Goal: Task Accomplishment & Management: Use online tool/utility

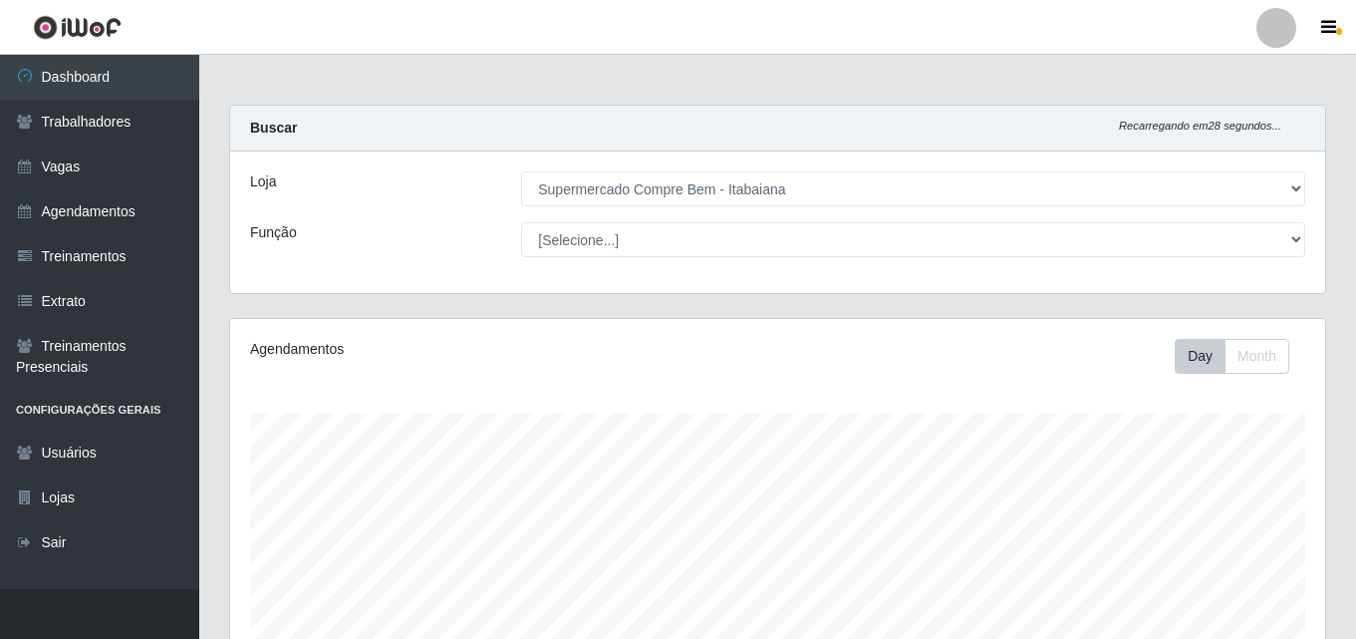
select select "264"
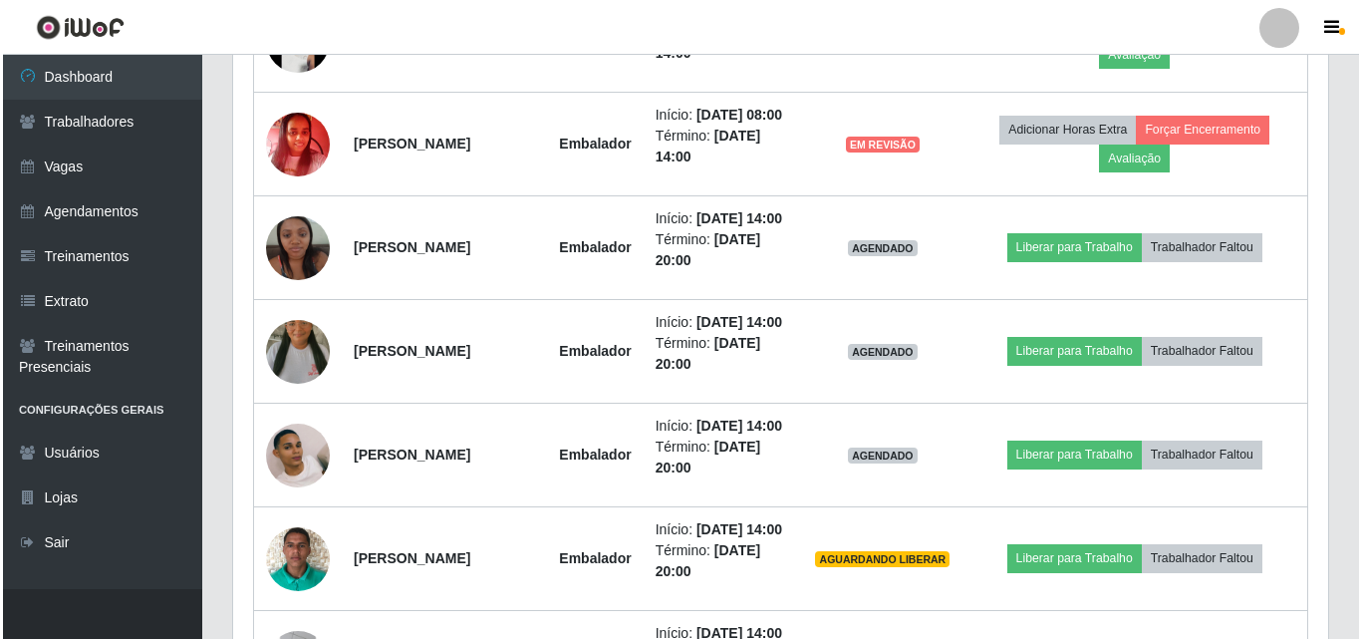
scroll to position [1295, 0]
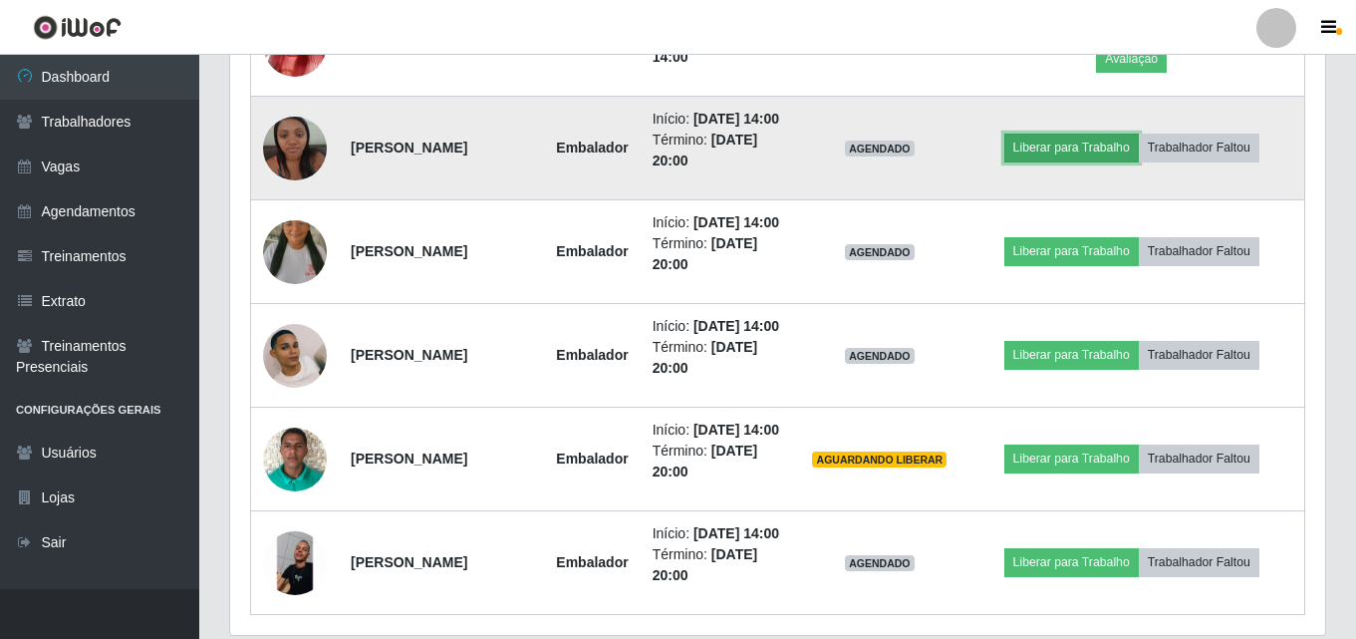
click at [1059, 161] on button "Liberar para Trabalho" at bounding box center [1071, 147] width 134 height 28
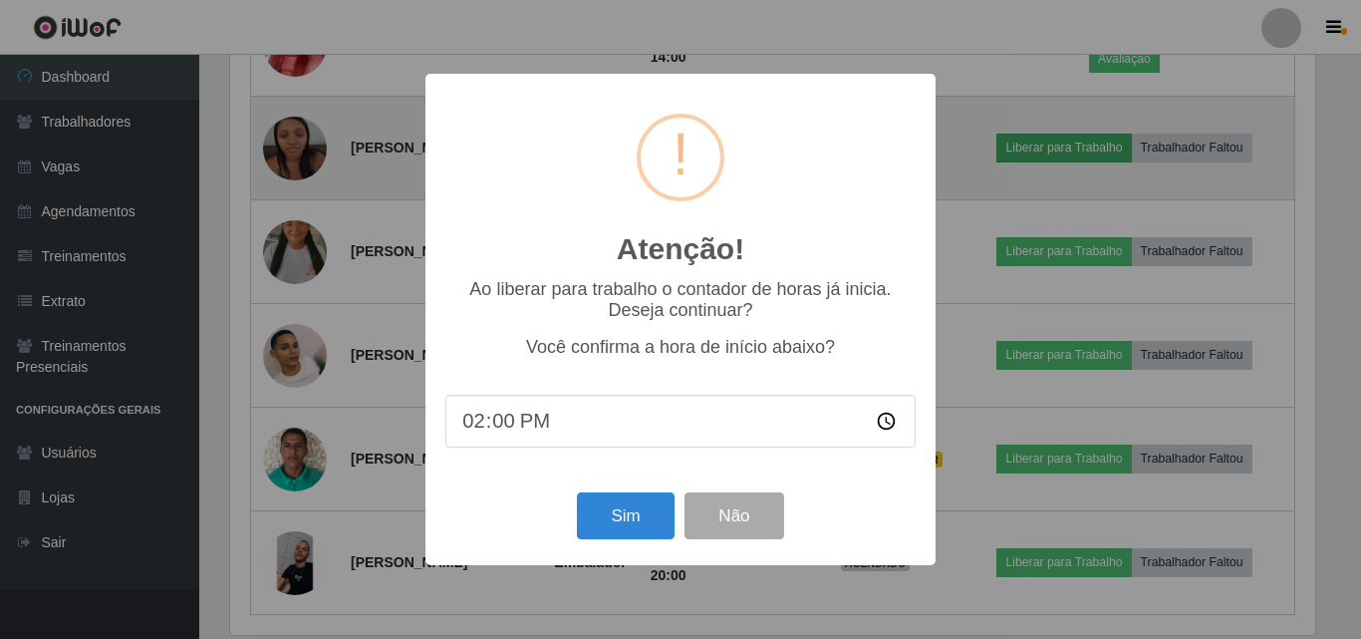
scroll to position [413, 1085]
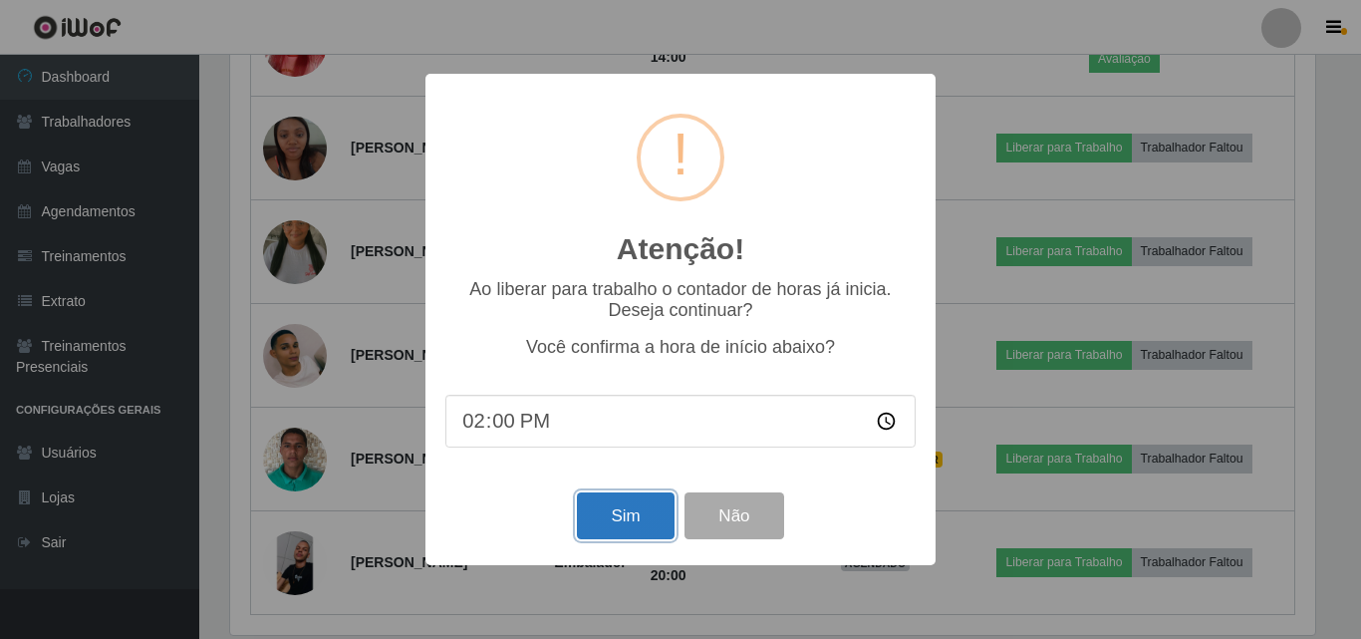
click at [610, 538] on button "Sim" at bounding box center [625, 515] width 97 height 47
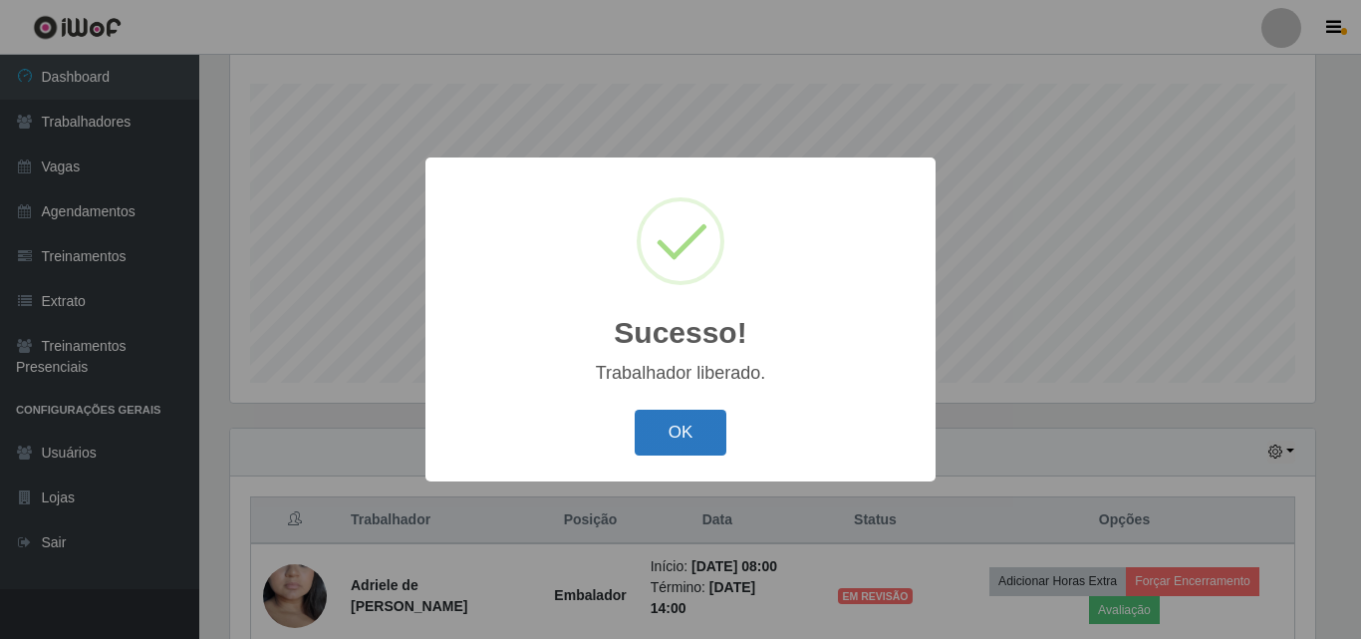
click at [691, 451] on button "OK" at bounding box center [681, 432] width 93 height 47
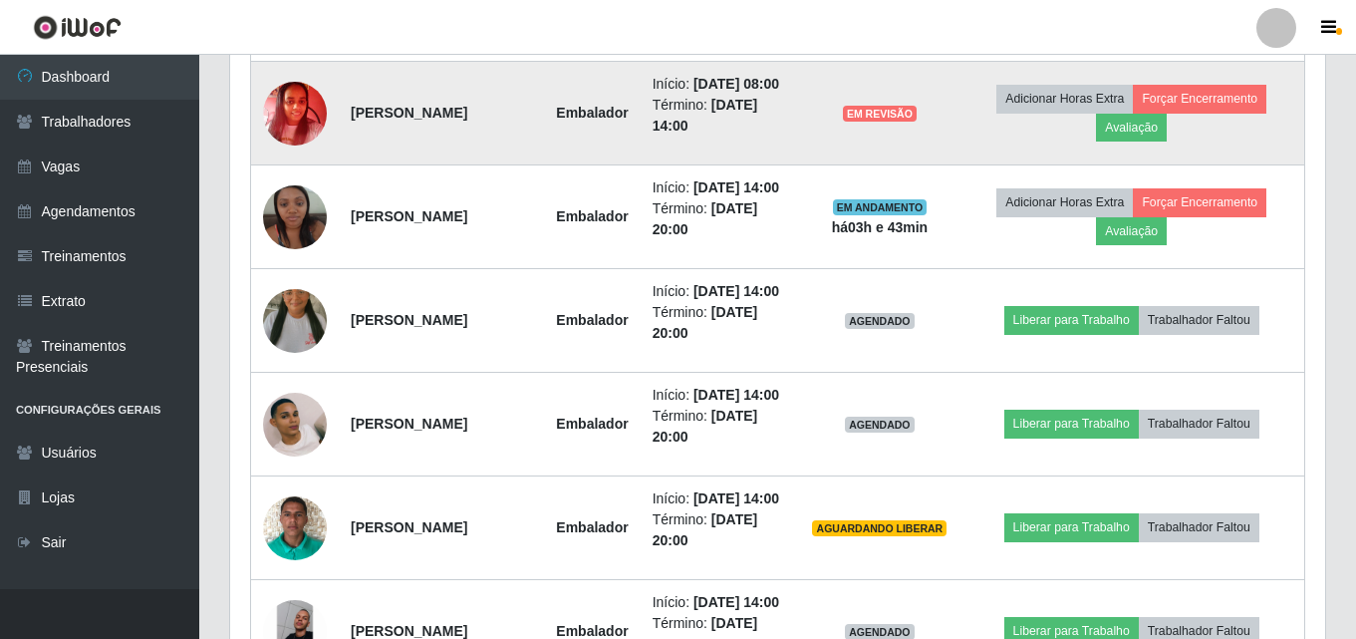
scroll to position [1425, 0]
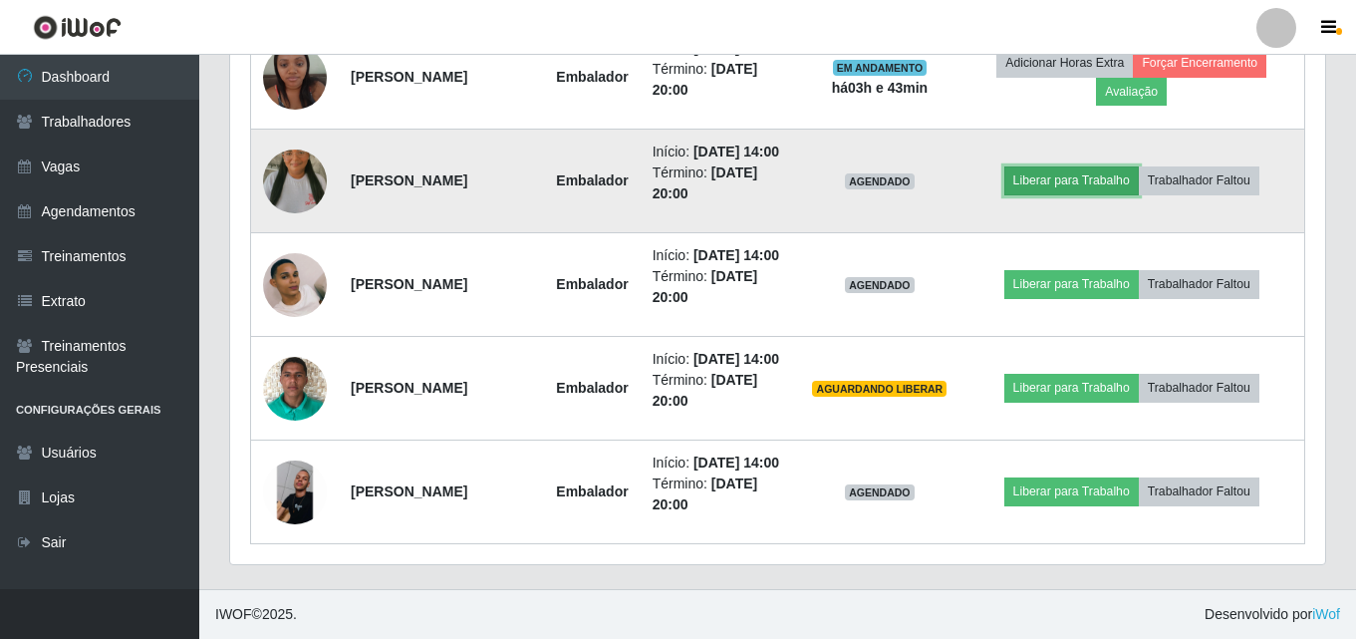
click at [1103, 194] on button "Liberar para Trabalho" at bounding box center [1071, 180] width 134 height 28
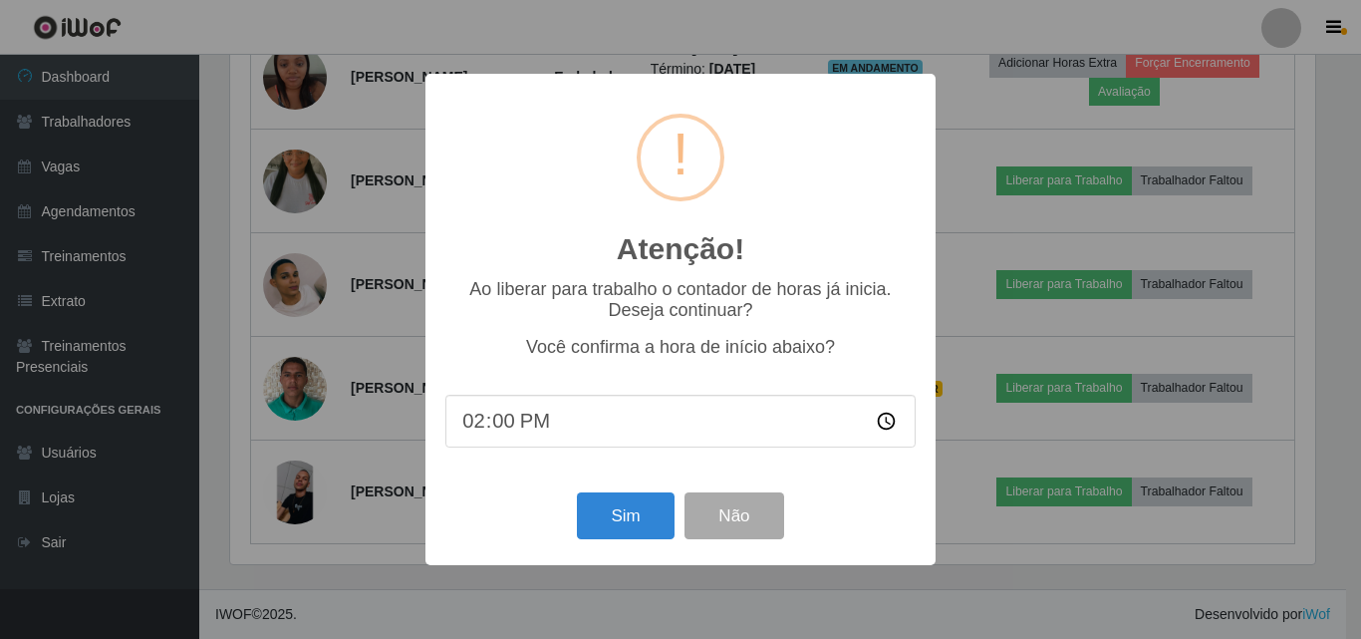
click at [643, 481] on div "Atenção! × Ao liberar para trabalho o contador de horas já inicia. Deseja conti…" at bounding box center [680, 319] width 510 height 490
click at [626, 518] on button "Sim" at bounding box center [625, 515] width 97 height 47
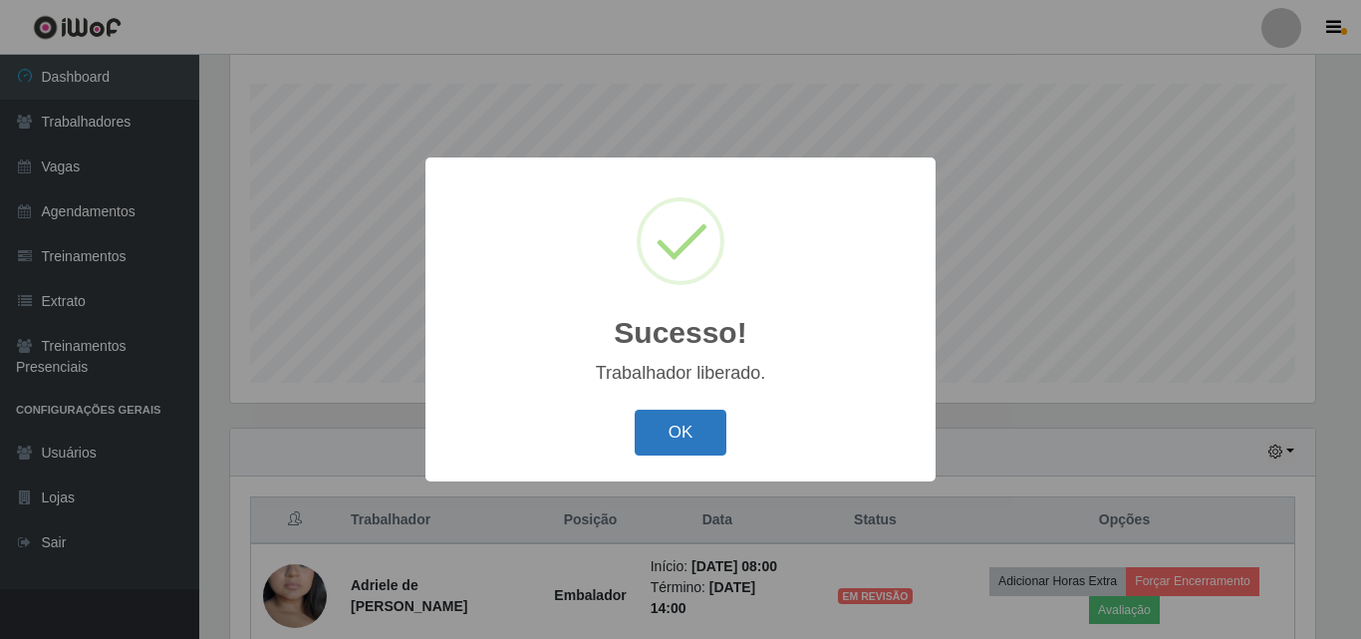
click at [697, 433] on button "OK" at bounding box center [681, 432] width 93 height 47
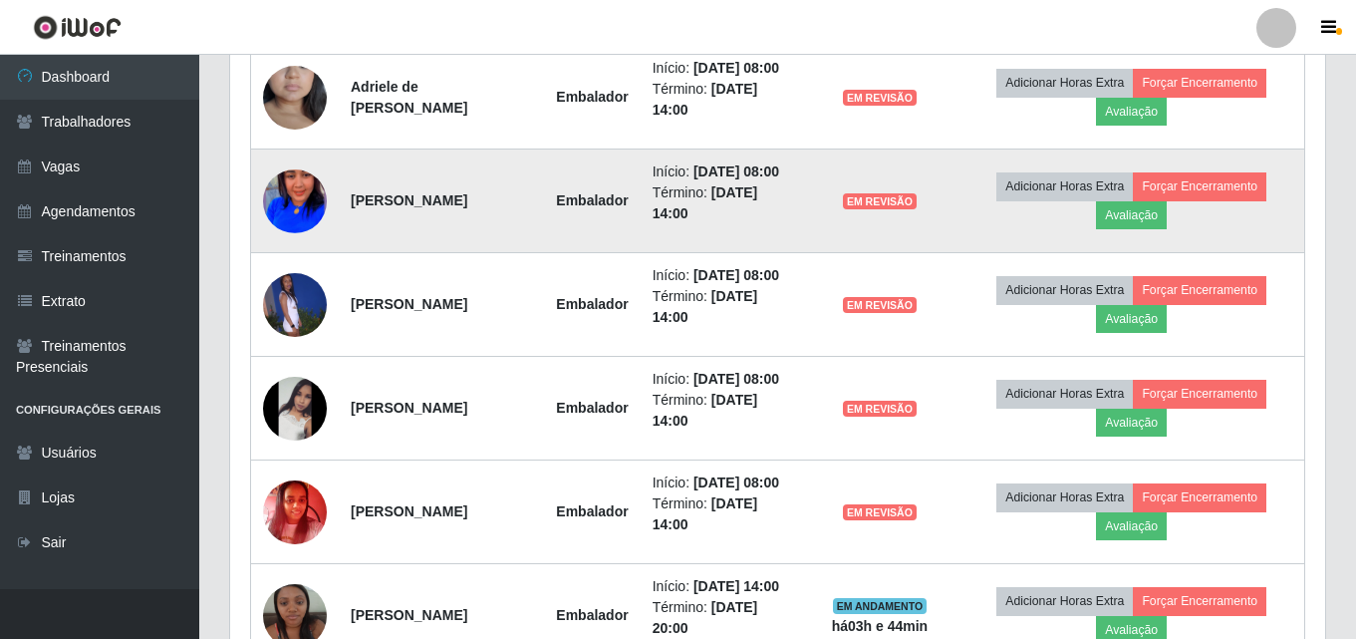
scroll to position [728, 0]
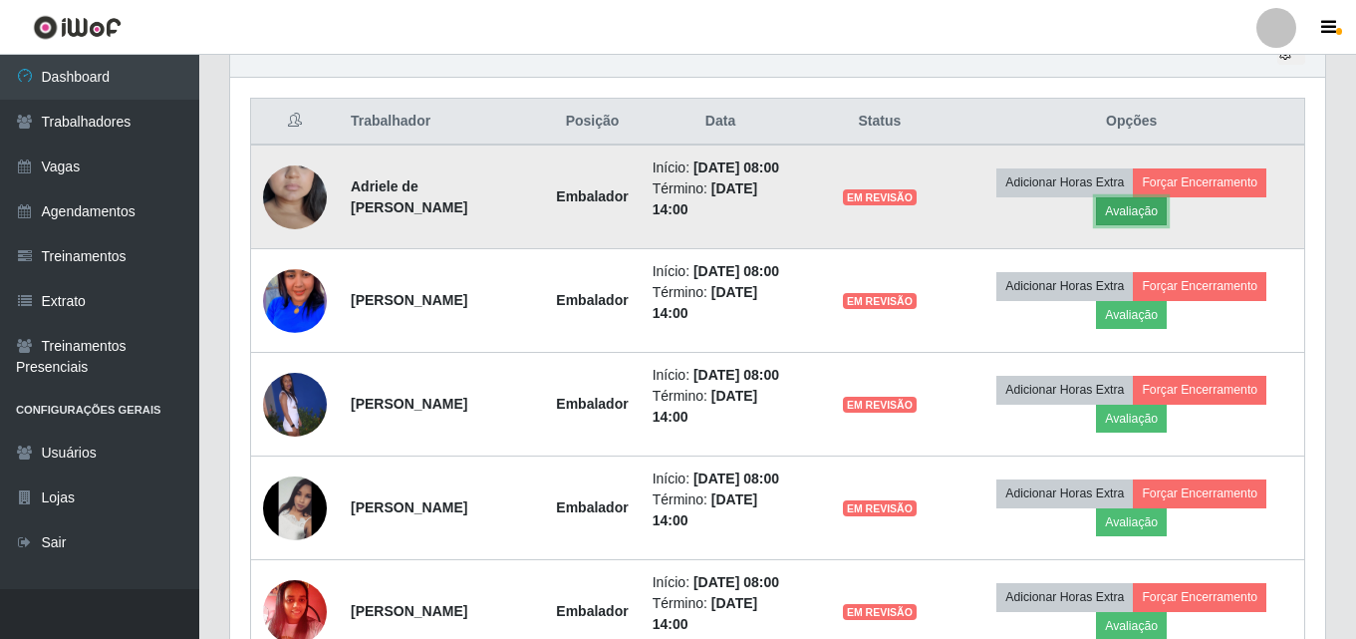
click at [1157, 223] on button "Avaliação" at bounding box center [1131, 211] width 71 height 28
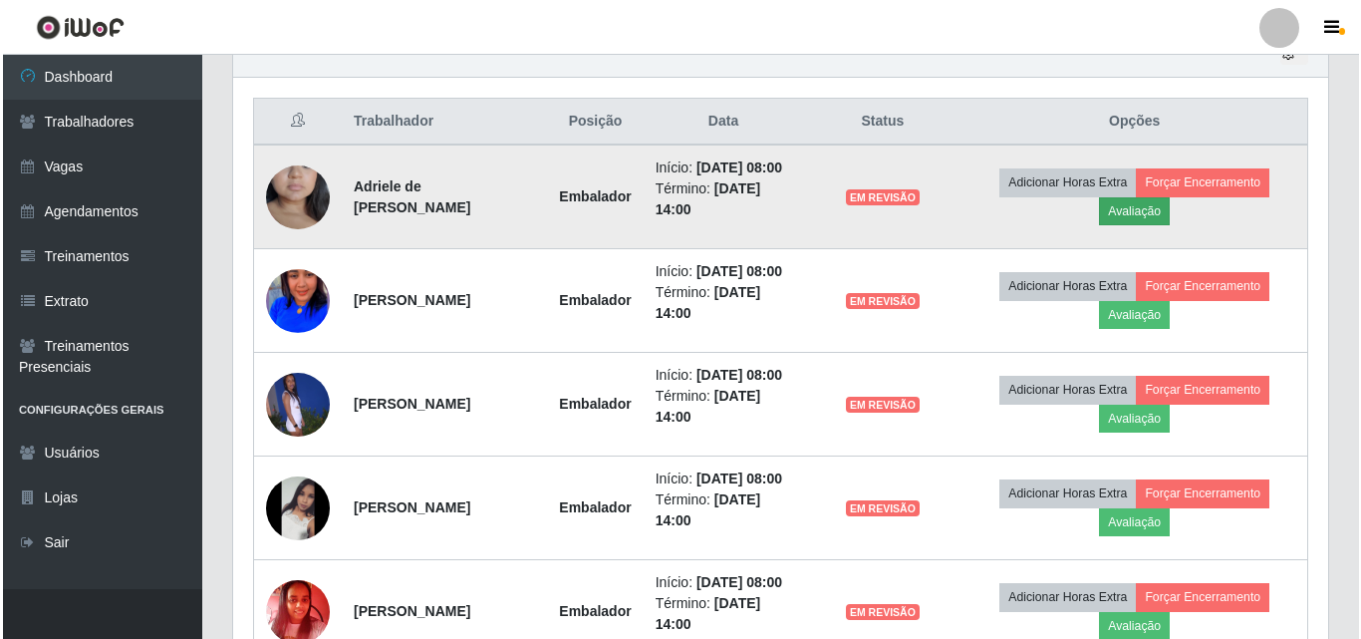
scroll to position [413, 1085]
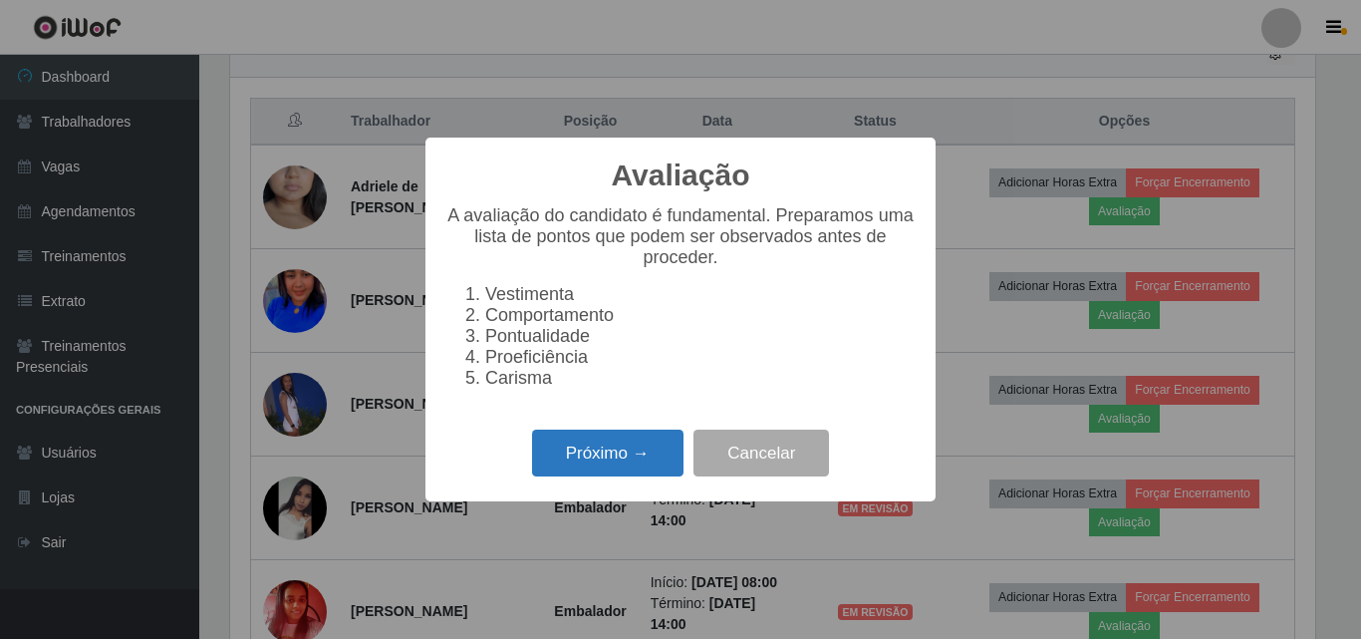
click at [613, 464] on button "Próximo →" at bounding box center [607, 452] width 151 height 47
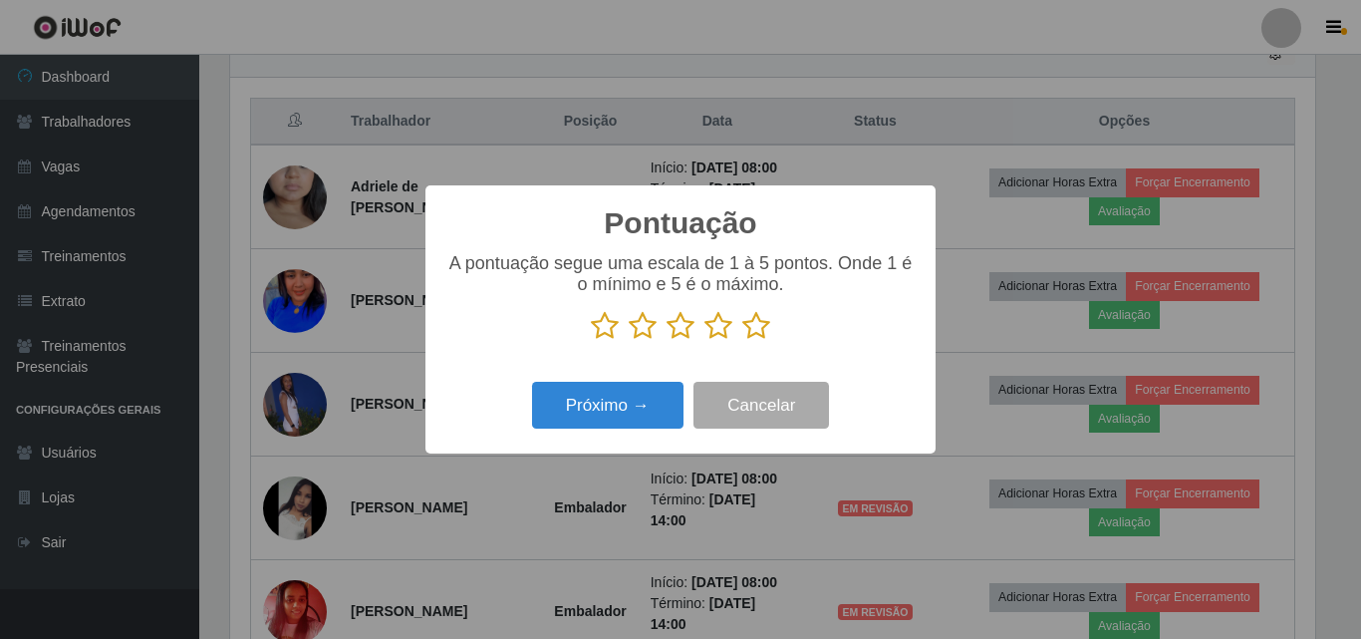
scroll to position [995704, 995032]
click at [713, 329] on icon at bounding box center [718, 326] width 28 height 30
click at [704, 341] on input "radio" at bounding box center [704, 341] width 0 height 0
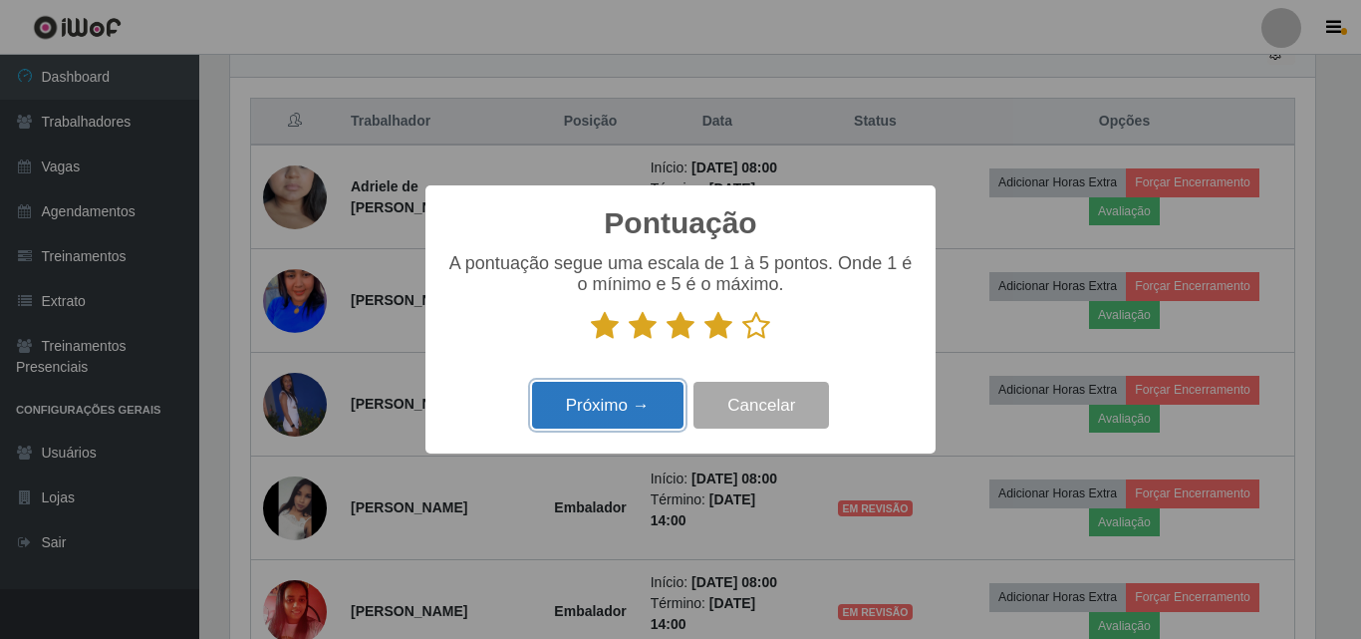
click at [632, 417] on button "Próximo →" at bounding box center [607, 405] width 151 height 47
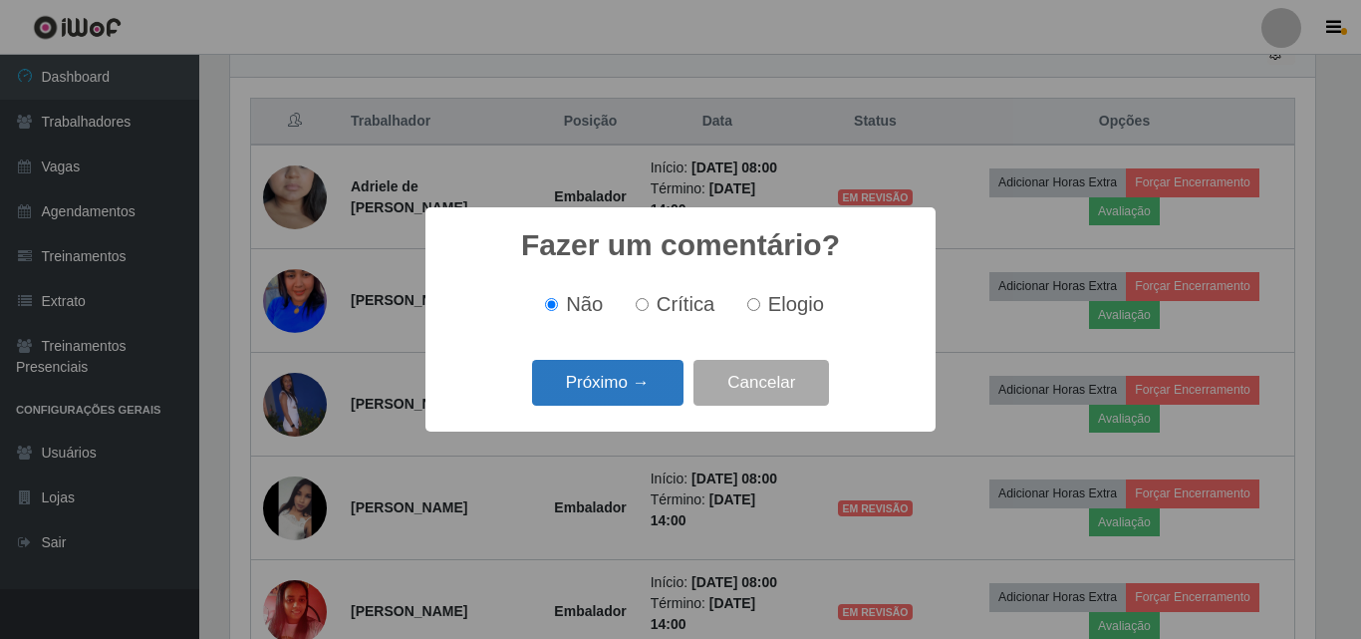
click at [627, 388] on button "Próximo →" at bounding box center [607, 383] width 151 height 47
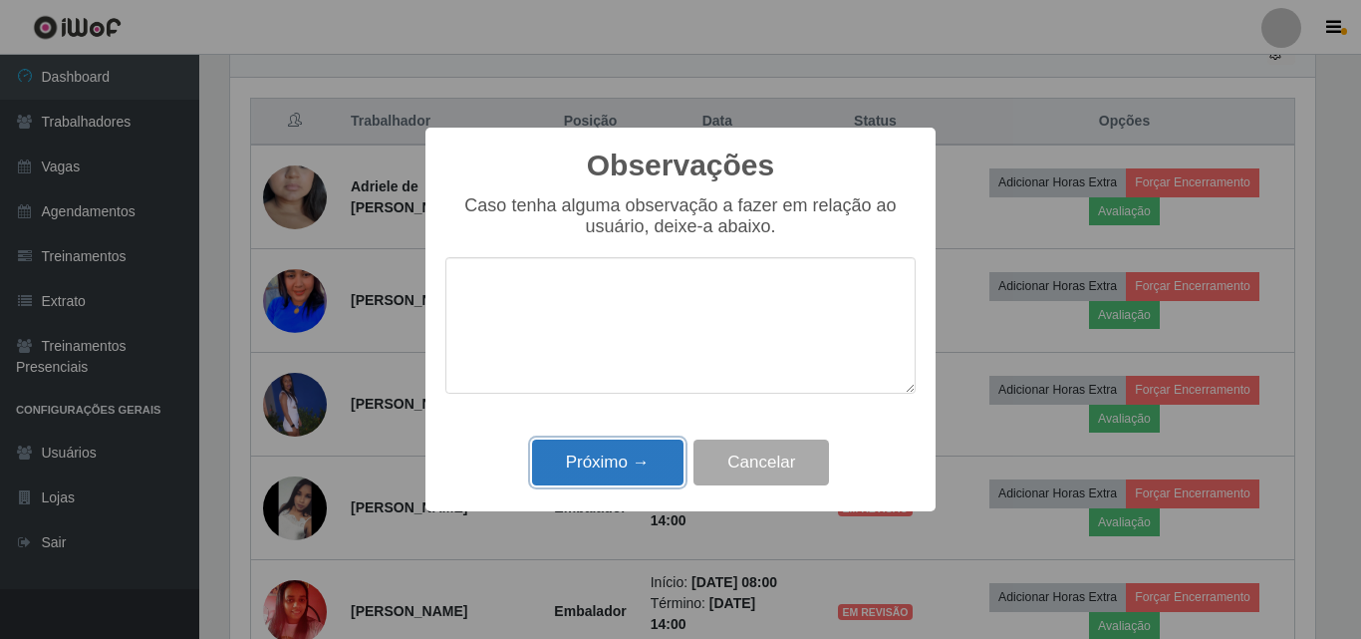
click at [641, 455] on button "Próximo →" at bounding box center [607, 462] width 151 height 47
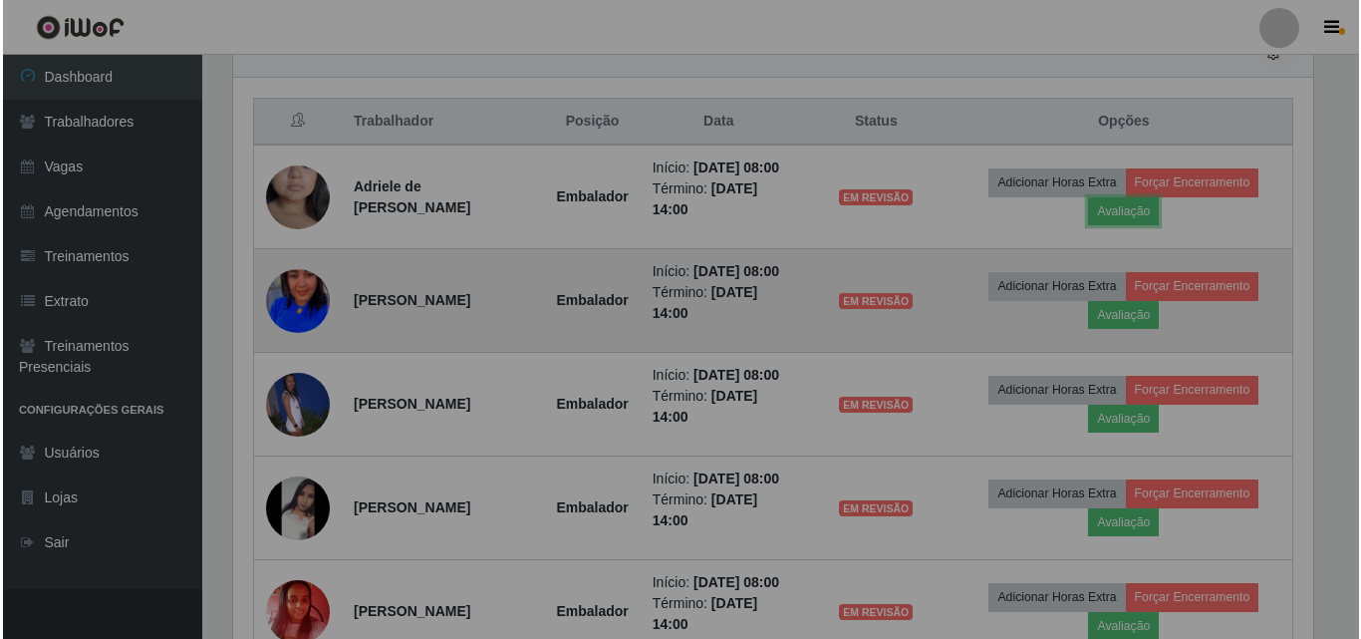
scroll to position [413, 1095]
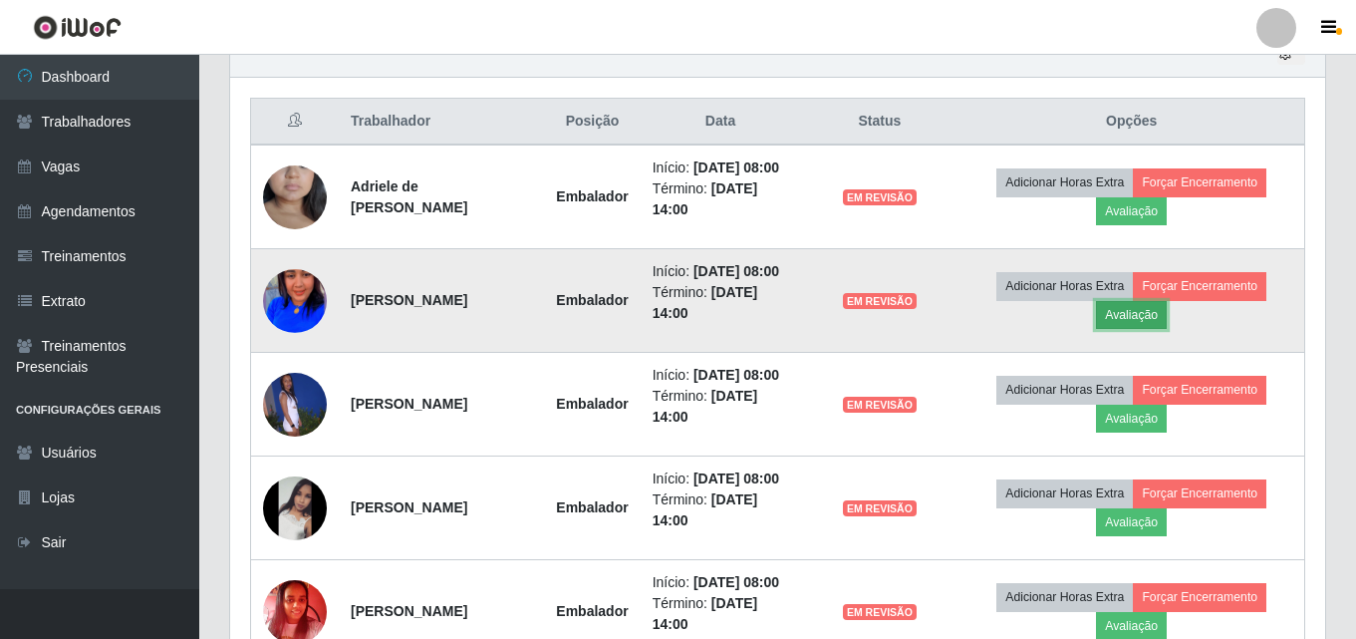
click at [1154, 329] on button "Avaliação" at bounding box center [1131, 315] width 71 height 28
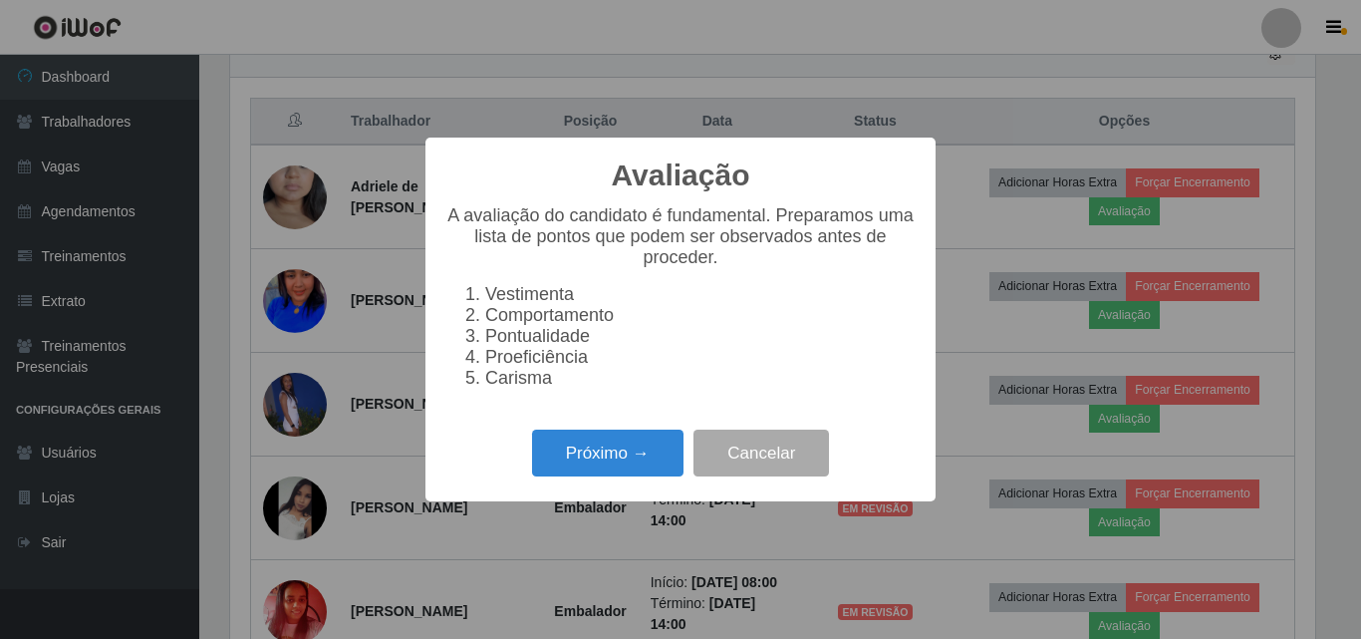
scroll to position [413, 1085]
click at [640, 465] on button "Próximo →" at bounding box center [607, 452] width 151 height 47
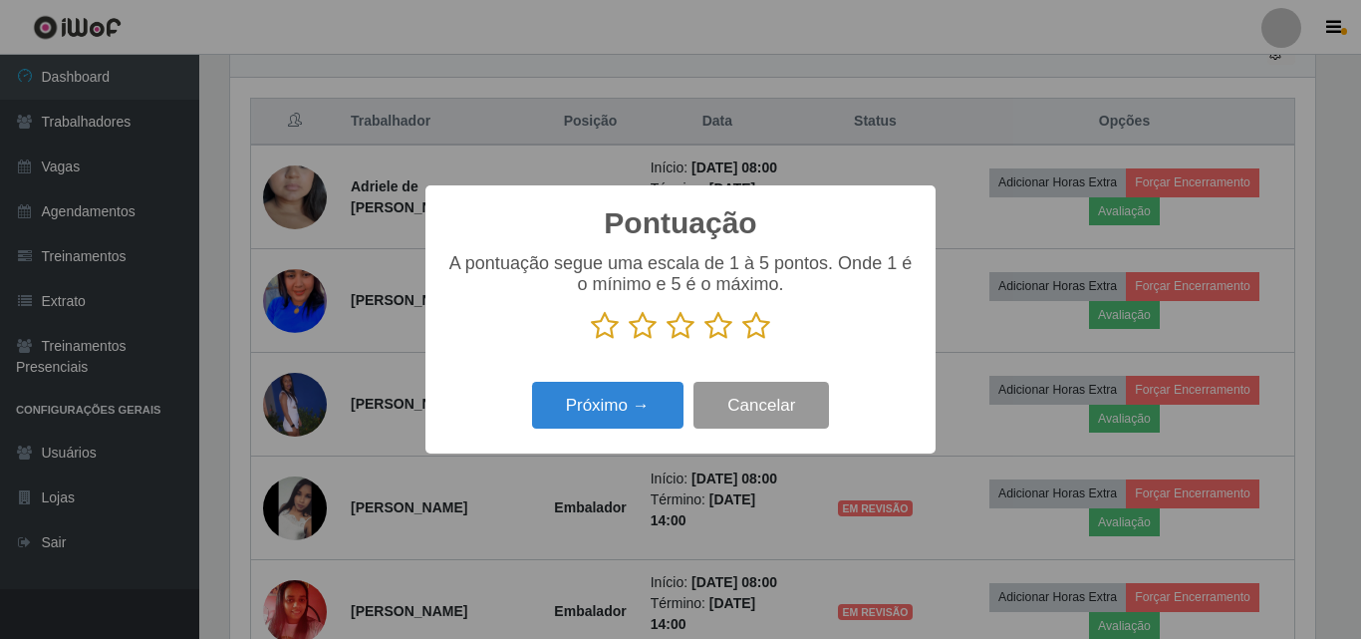
scroll to position [0, 0]
click at [719, 338] on icon at bounding box center [718, 326] width 28 height 30
click at [704, 341] on input "radio" at bounding box center [704, 341] width 0 height 0
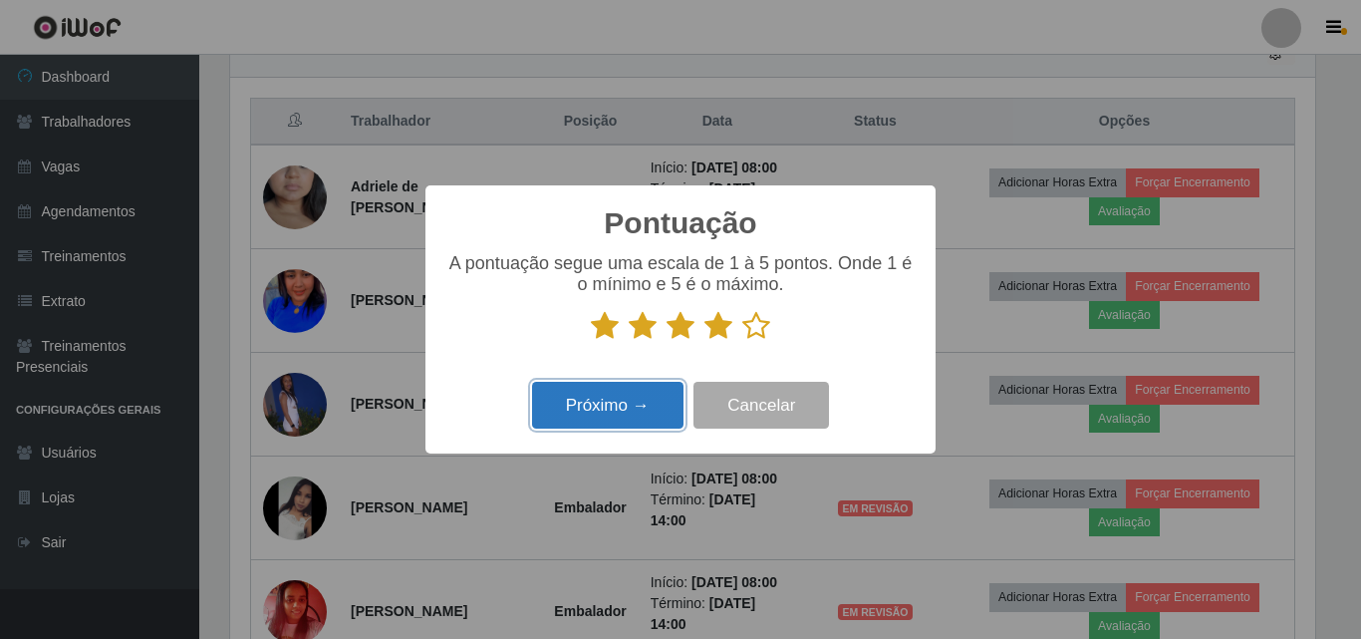
click at [630, 395] on button "Próximo →" at bounding box center [607, 405] width 151 height 47
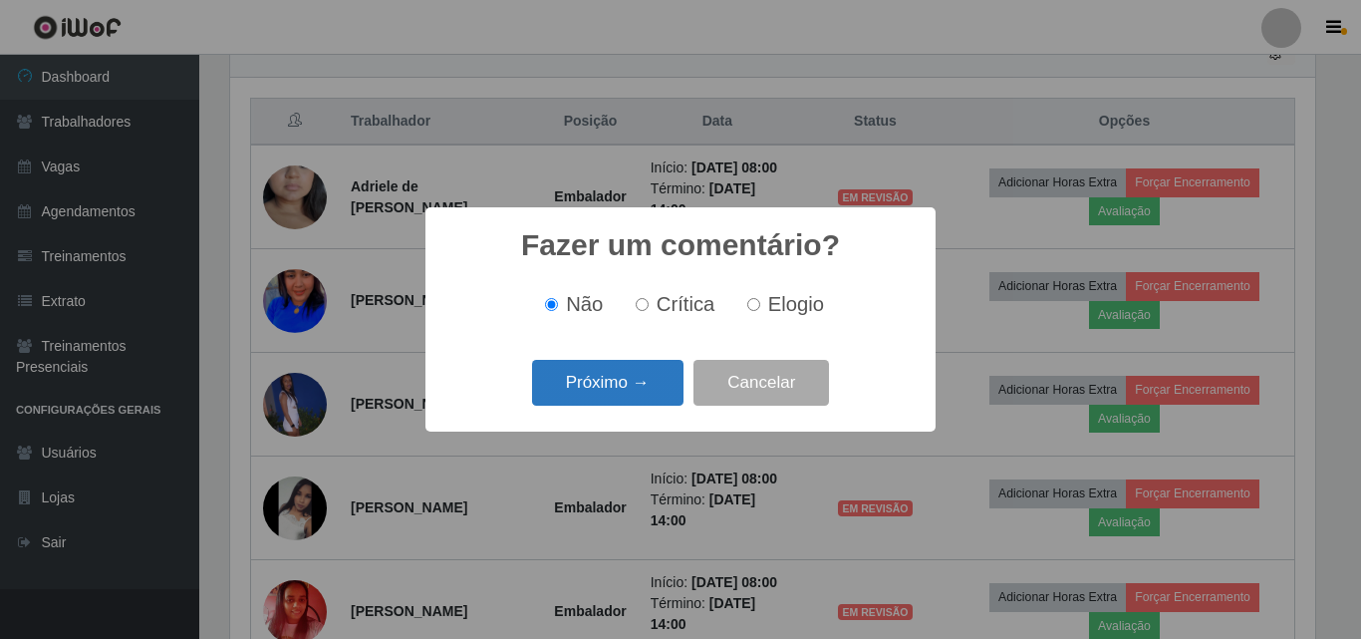
click at [624, 382] on button "Próximo →" at bounding box center [607, 383] width 151 height 47
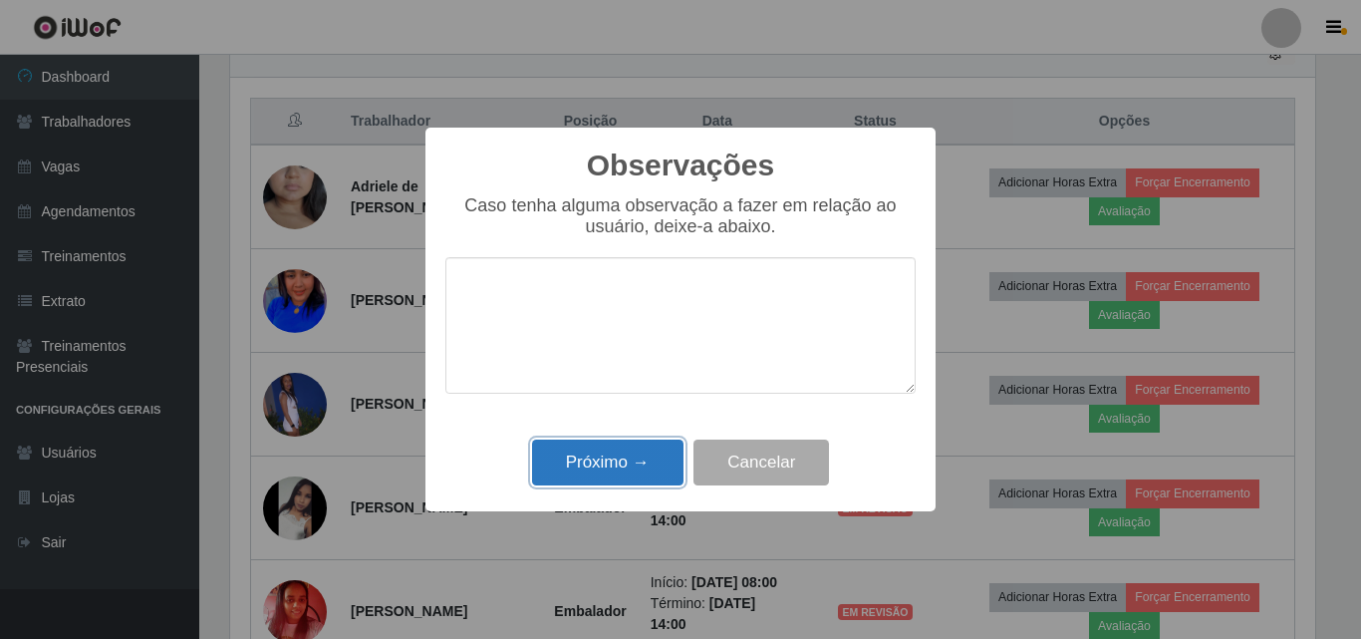
click at [637, 456] on button "Próximo →" at bounding box center [607, 462] width 151 height 47
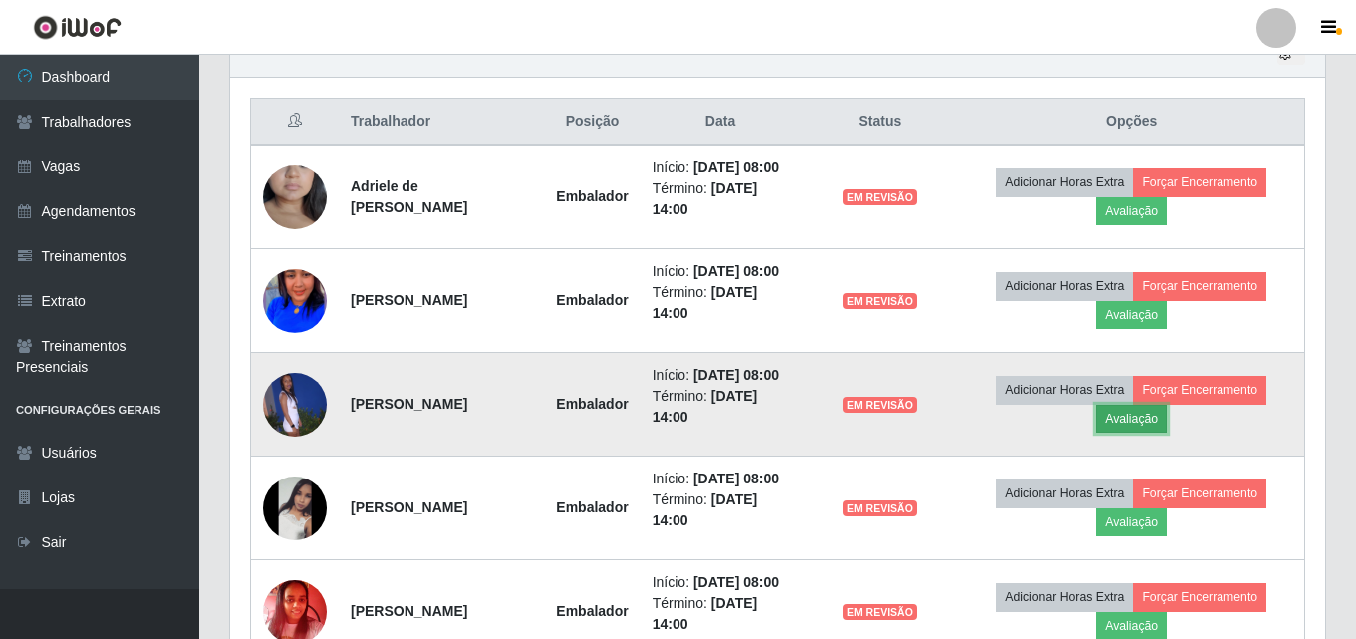
click at [1140, 432] on button "Avaliação" at bounding box center [1131, 418] width 71 height 28
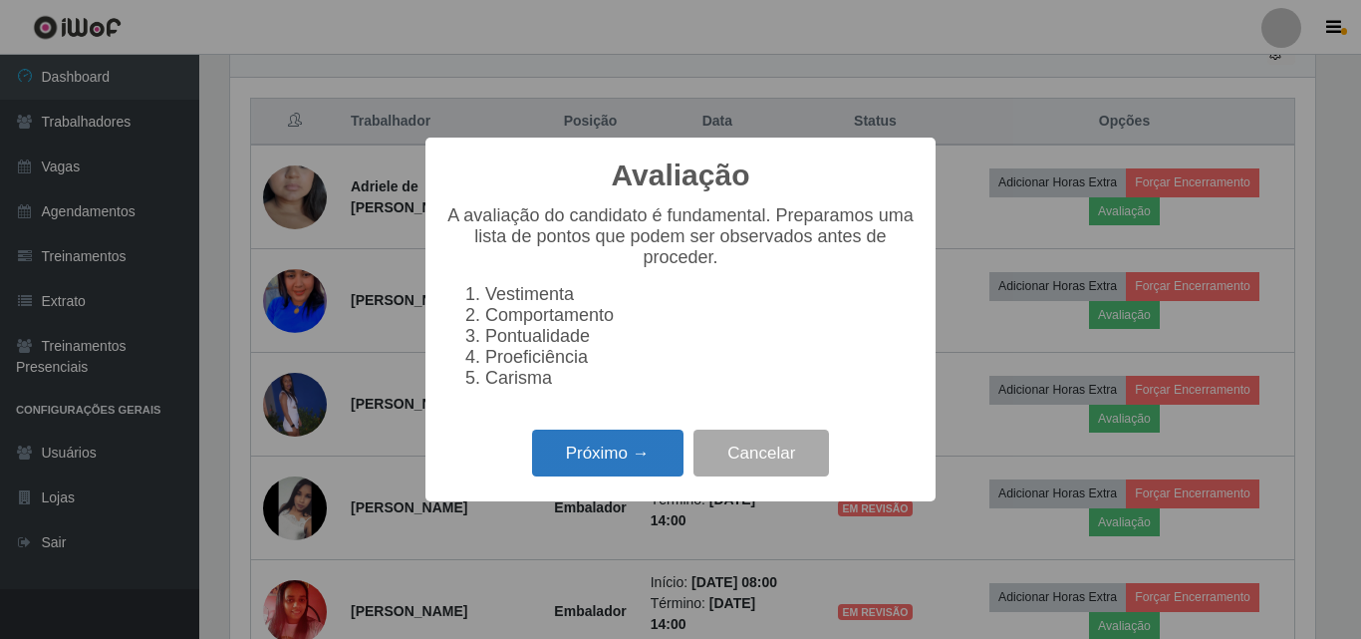
click at [631, 461] on button "Próximo →" at bounding box center [607, 452] width 151 height 47
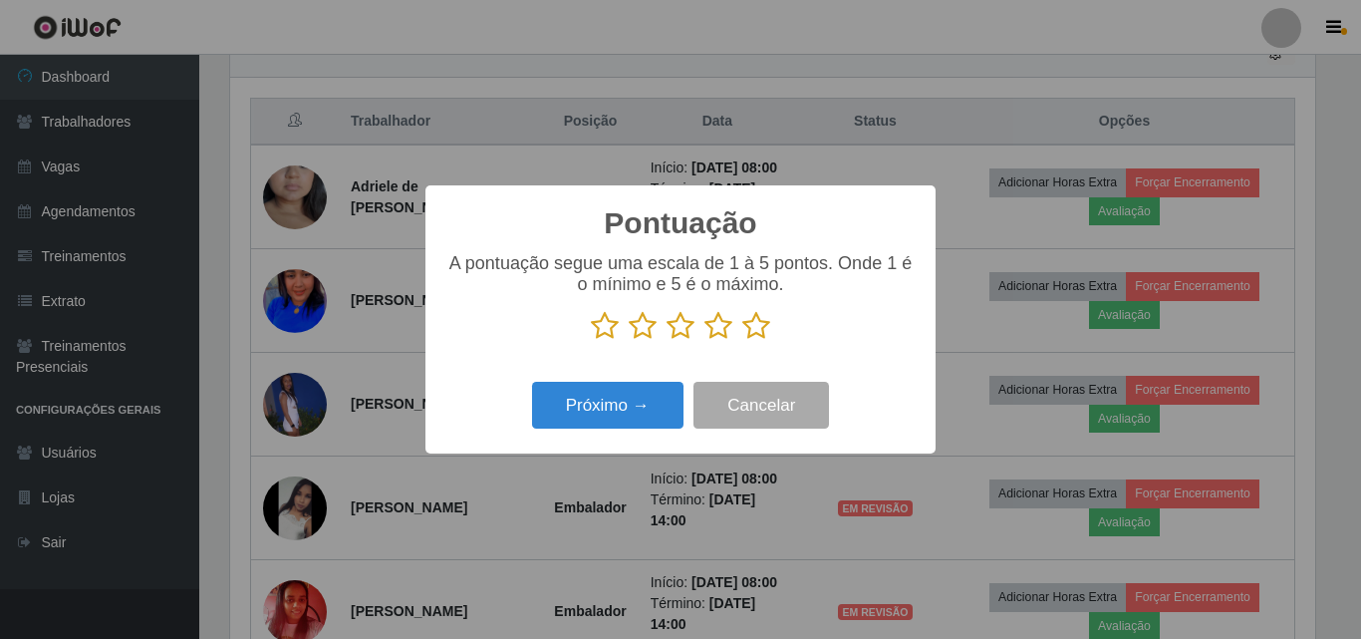
click at [720, 331] on icon at bounding box center [718, 326] width 28 height 30
click at [704, 341] on input "radio" at bounding box center [704, 341] width 0 height 0
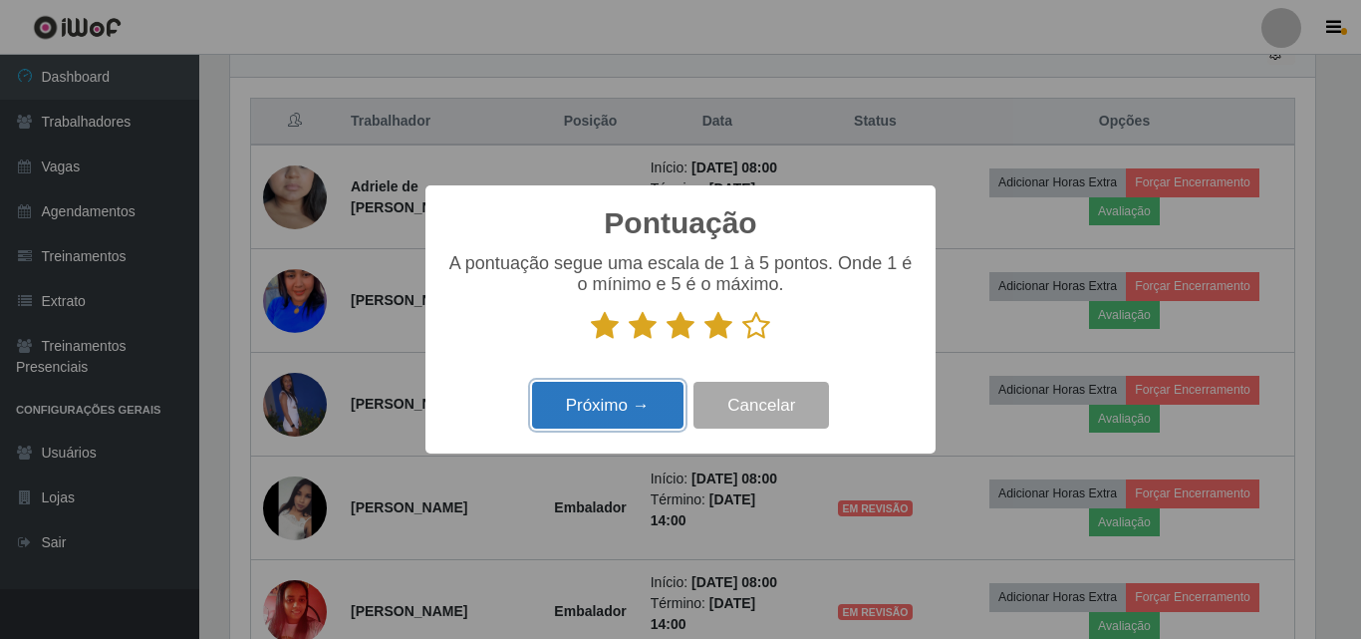
click at [621, 395] on button "Próximo →" at bounding box center [607, 405] width 151 height 47
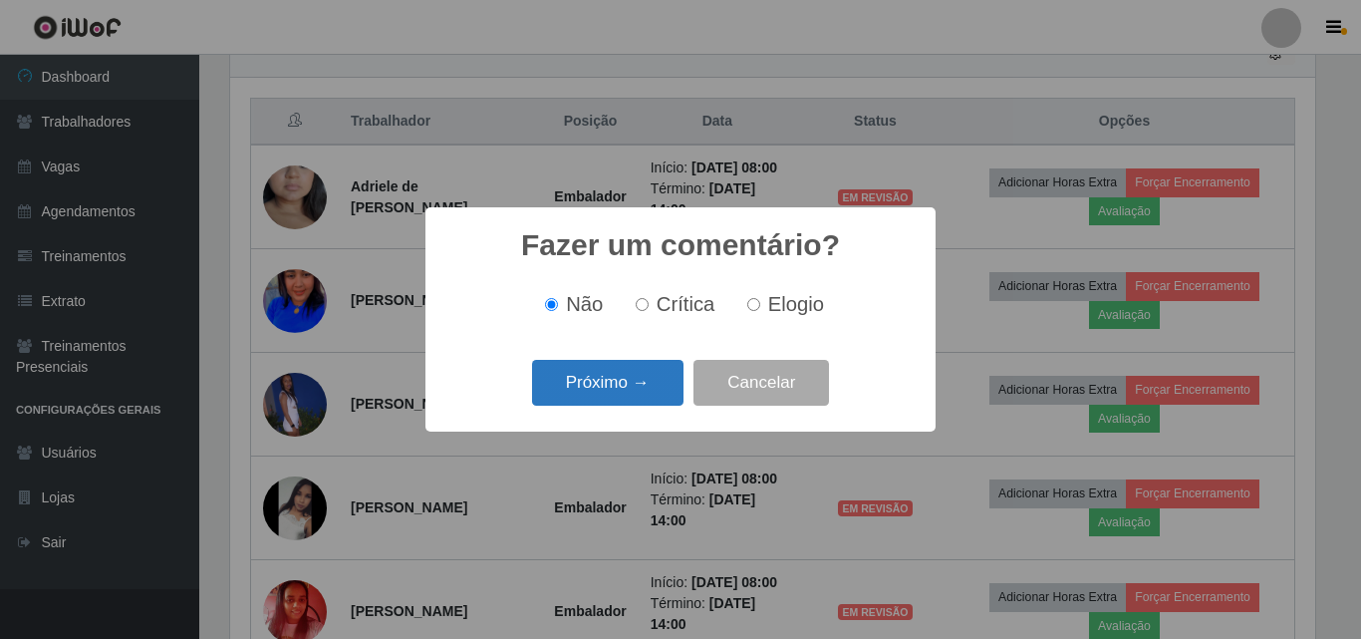
click at [608, 370] on button "Próximo →" at bounding box center [607, 383] width 151 height 47
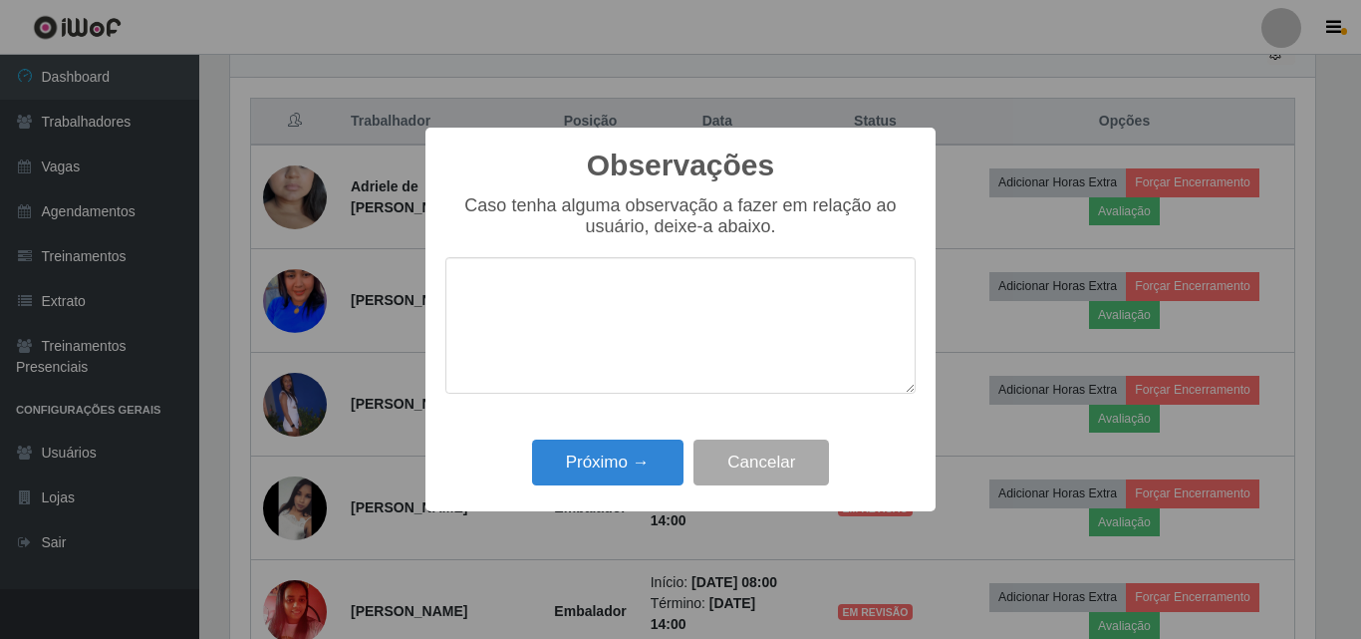
drag, startPoint x: 555, startPoint y: 428, endPoint x: 565, endPoint y: 440, distance: 15.6
click at [564, 439] on div "Observações × Caso tenha alguma observação a fazer em relação ao usuário, deixe…" at bounding box center [680, 320] width 510 height 384
click at [574, 447] on button "Próximo →" at bounding box center [607, 462] width 151 height 47
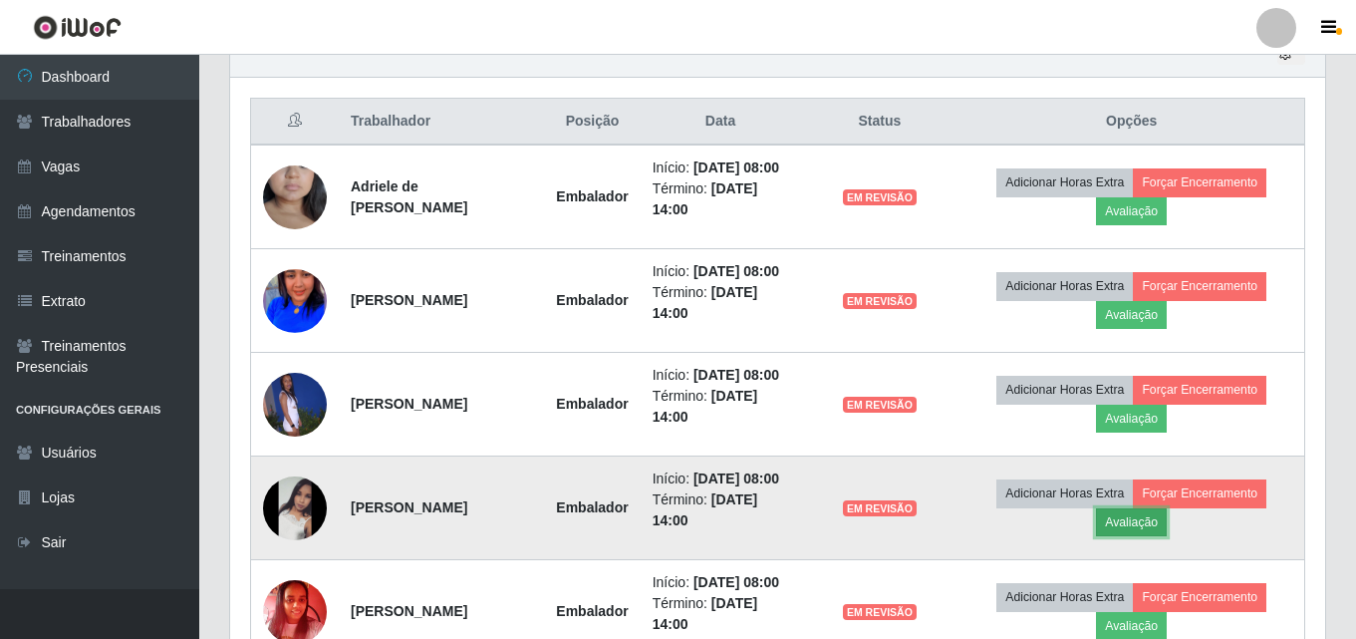
click at [1141, 536] on button "Avaliação" at bounding box center [1131, 522] width 71 height 28
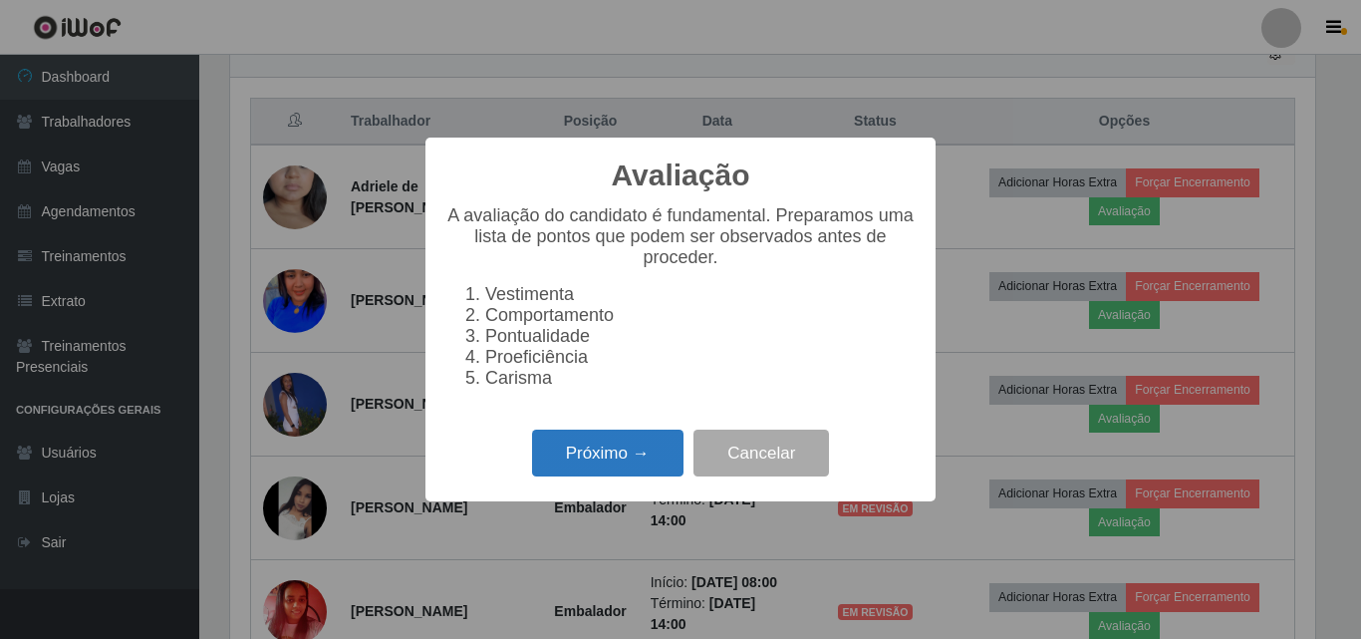
click at [617, 442] on button "Próximo →" at bounding box center [607, 452] width 151 height 47
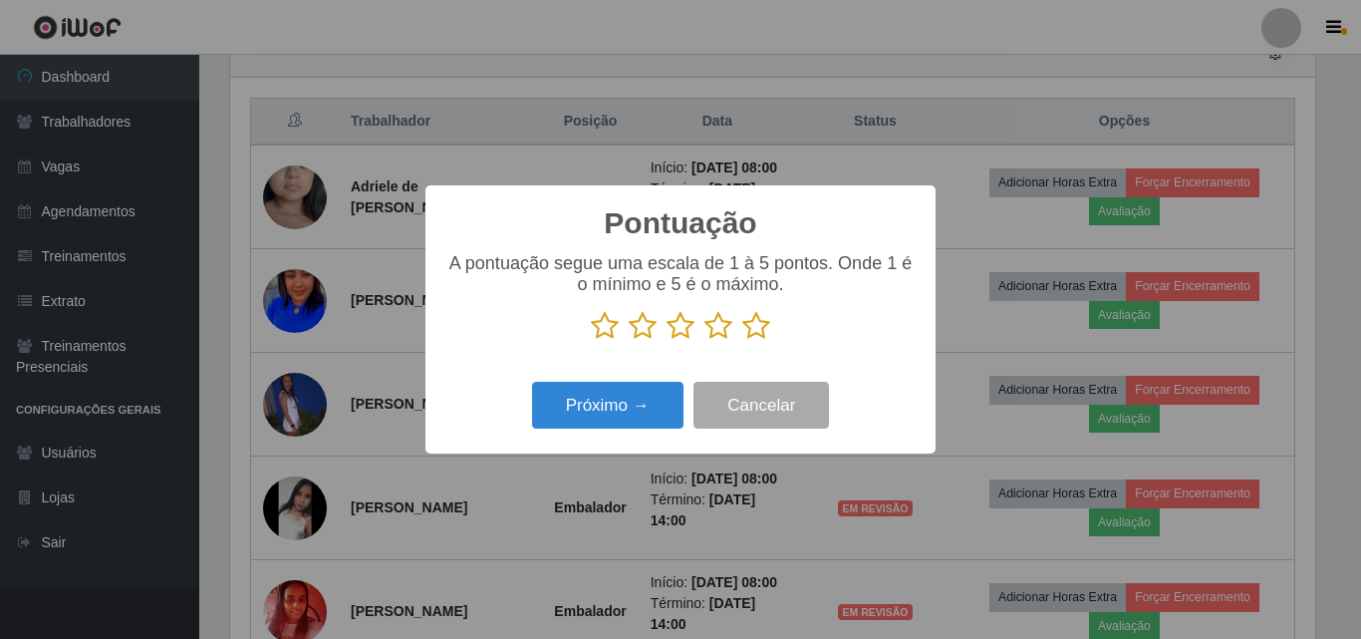
click at [727, 320] on icon at bounding box center [718, 326] width 28 height 30
click at [704, 341] on input "radio" at bounding box center [704, 341] width 0 height 0
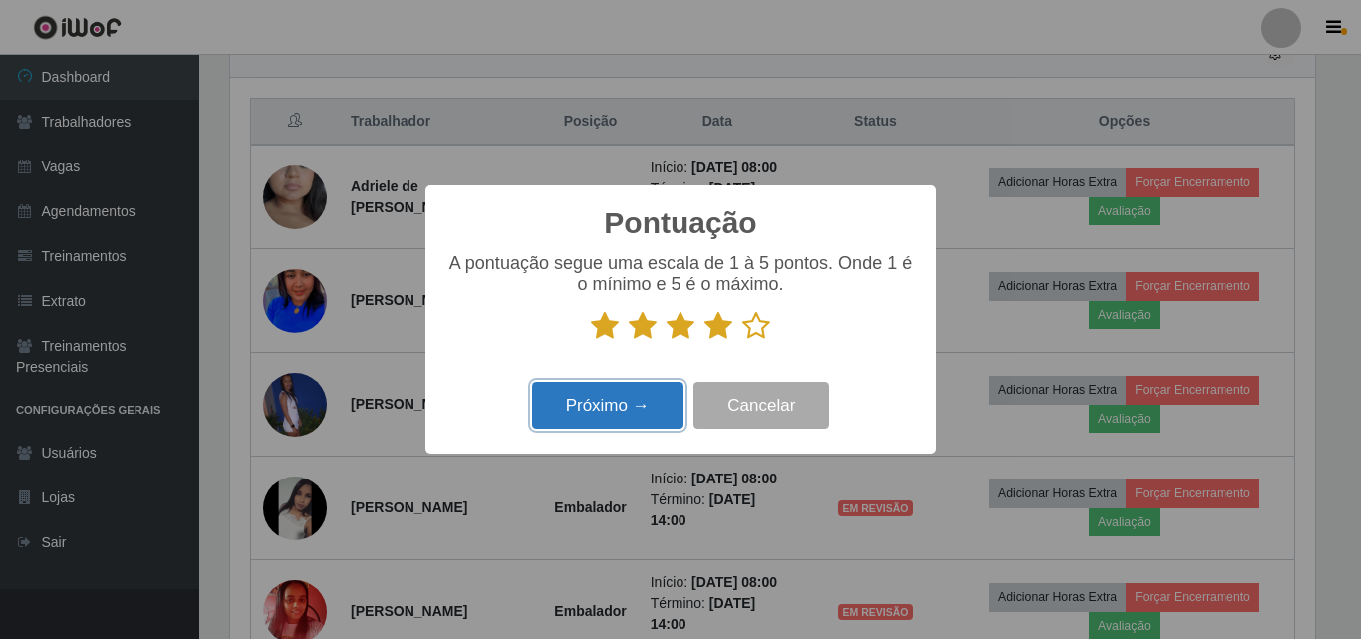
click at [588, 411] on button "Próximo →" at bounding box center [607, 405] width 151 height 47
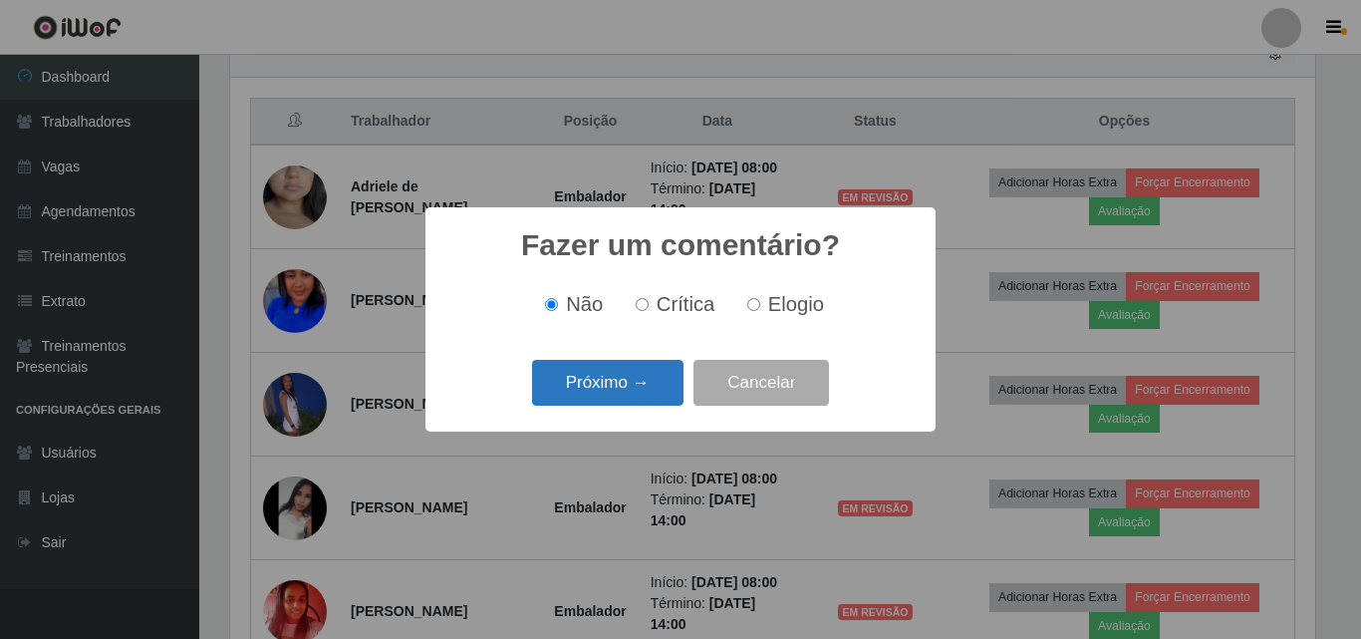
click at [601, 388] on button "Próximo →" at bounding box center [607, 383] width 151 height 47
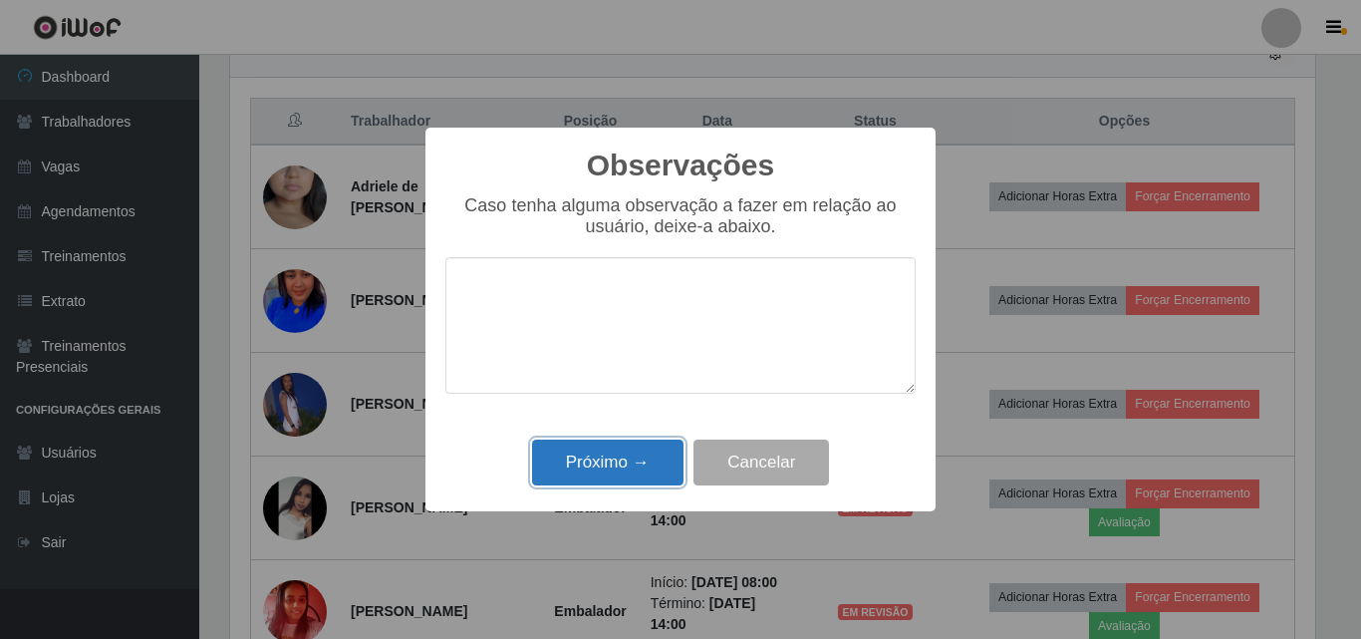
click at [630, 478] on button "Próximo →" at bounding box center [607, 462] width 151 height 47
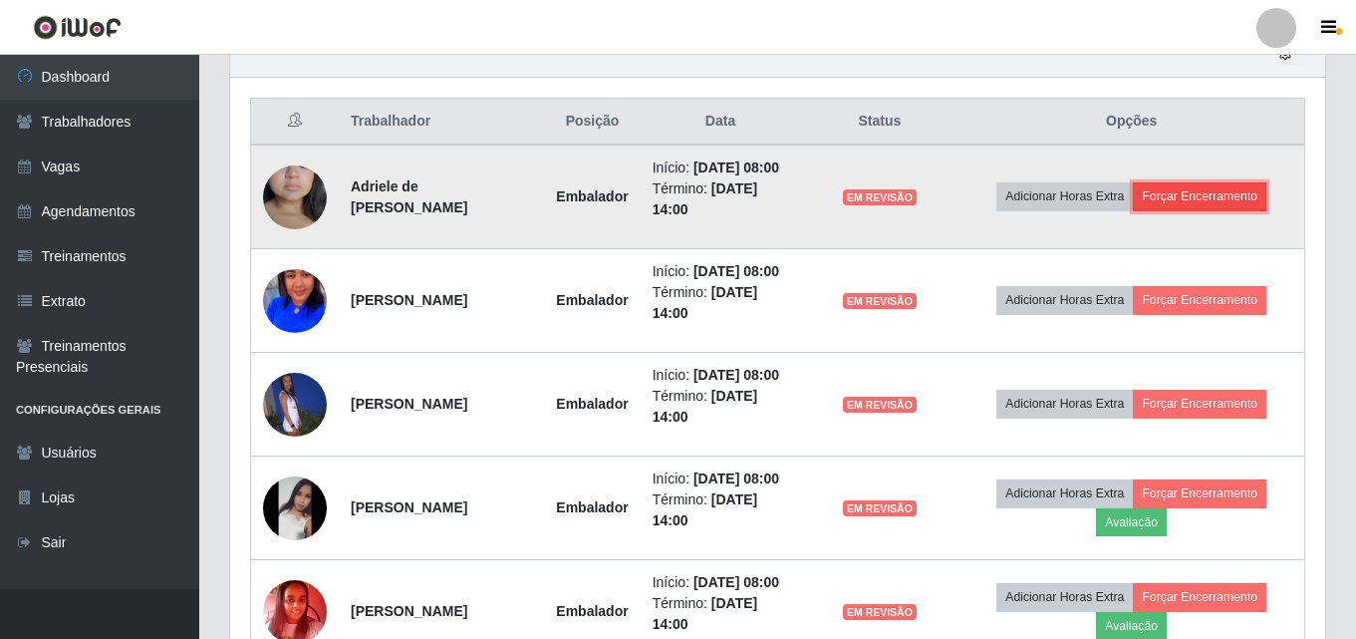
click at [1187, 210] on button "Forçar Encerramento" at bounding box center [1199, 196] width 133 height 28
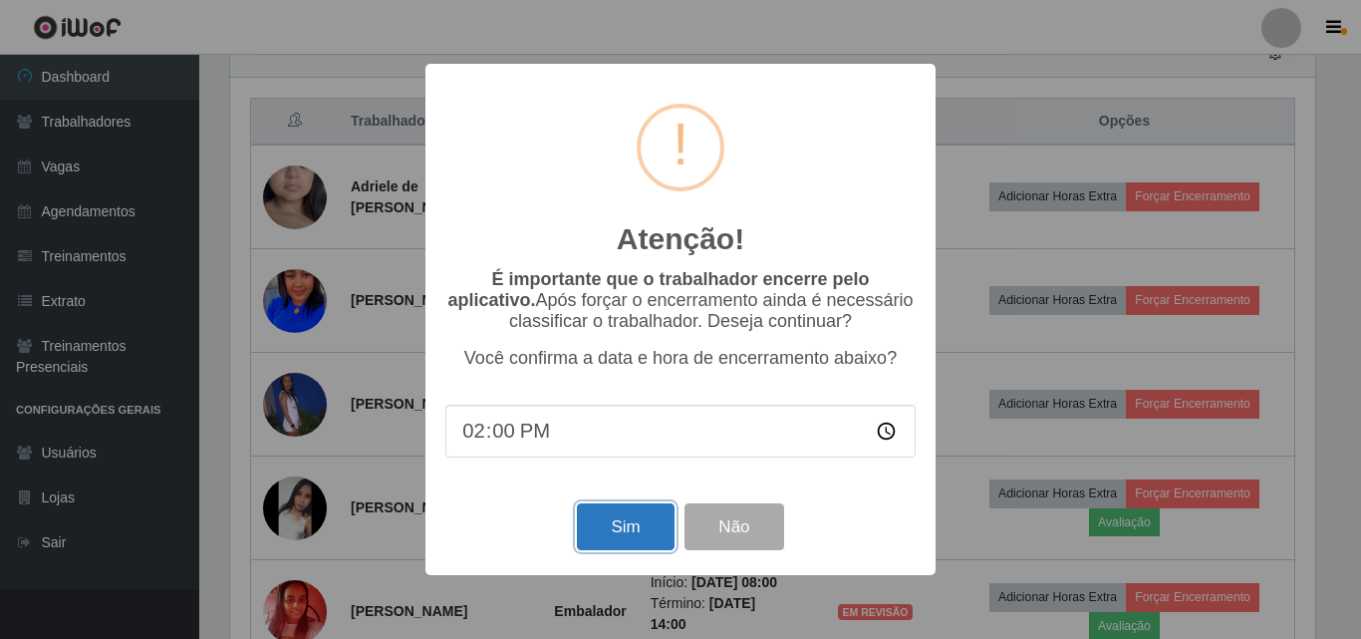
click at [629, 522] on button "Sim" at bounding box center [625, 526] width 97 height 47
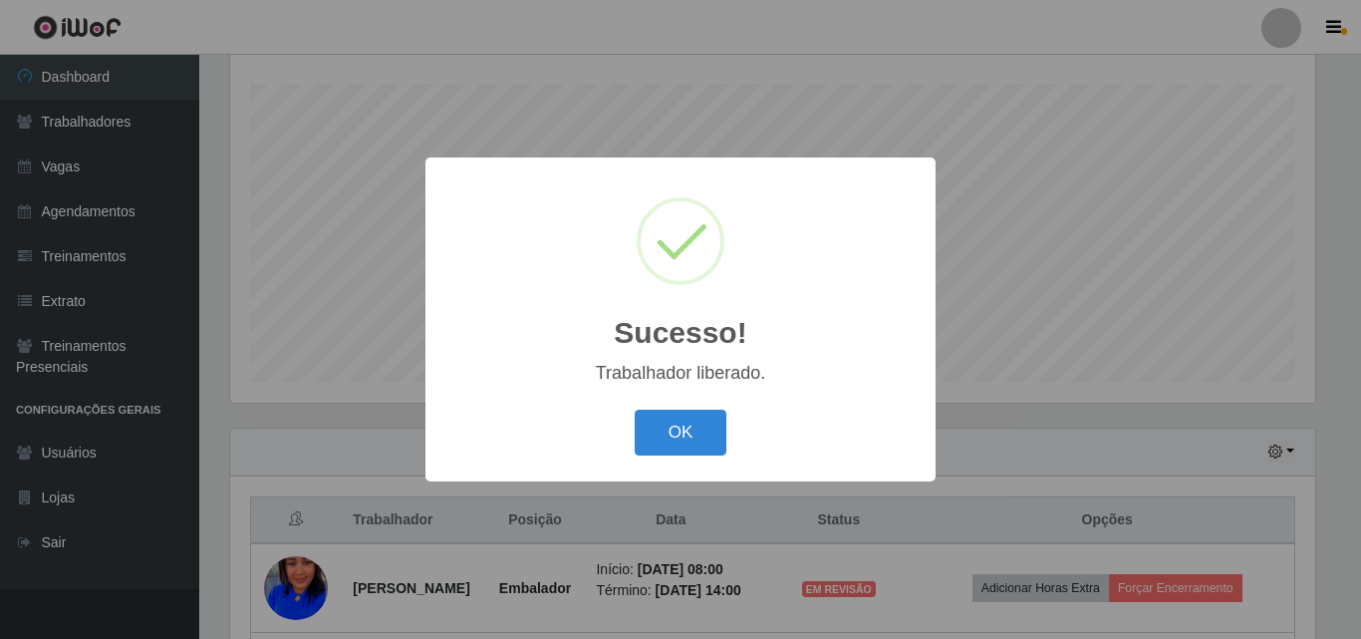
click at [635, 409] on button "OK" at bounding box center [681, 432] width 93 height 47
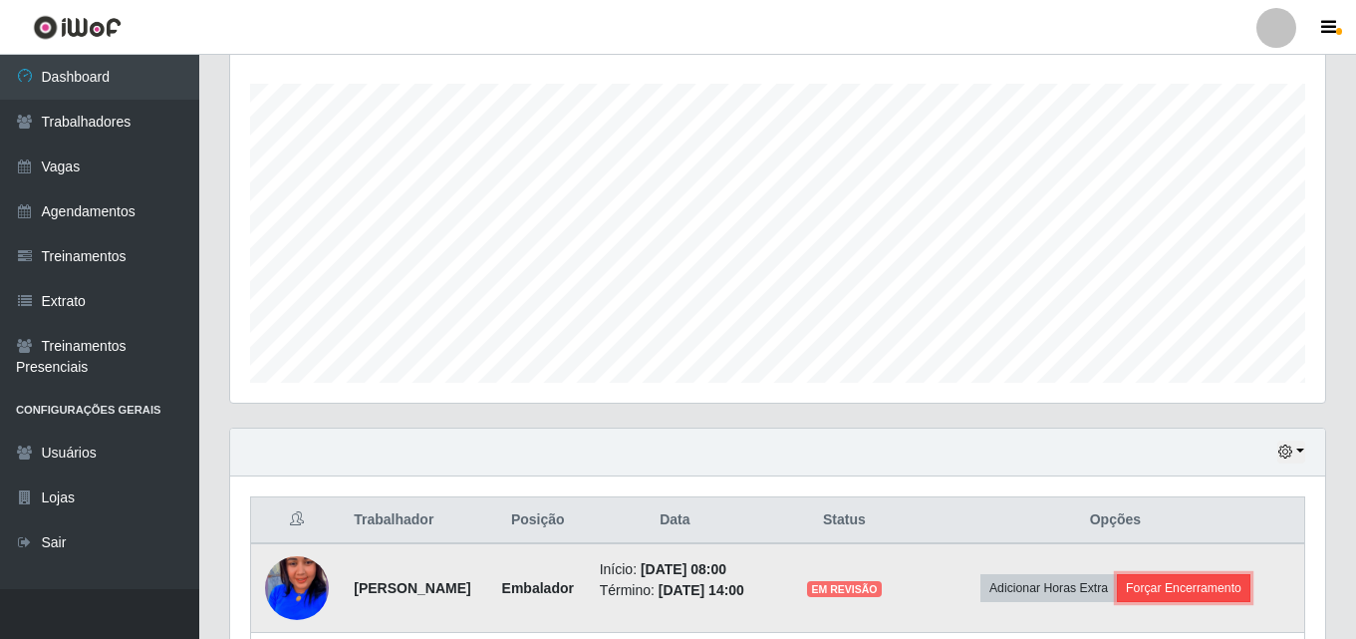
click at [1213, 598] on button "Forçar Encerramento" at bounding box center [1183, 588] width 133 height 28
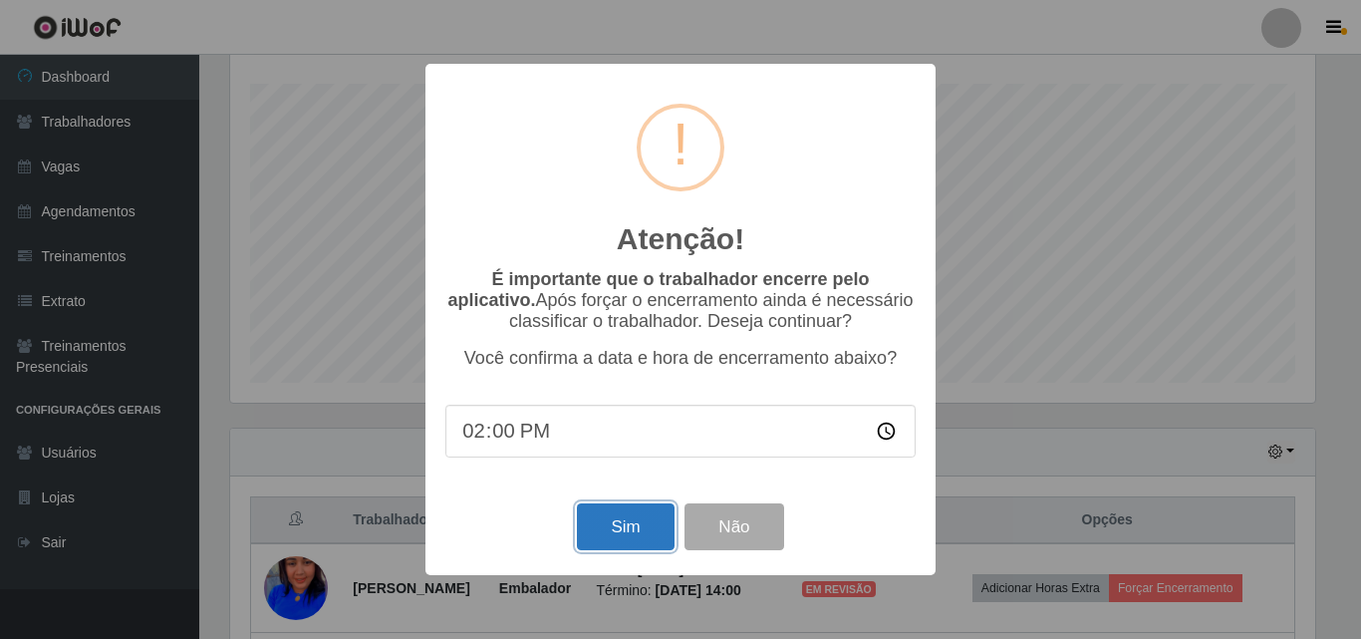
click at [648, 519] on button "Sim" at bounding box center [625, 526] width 97 height 47
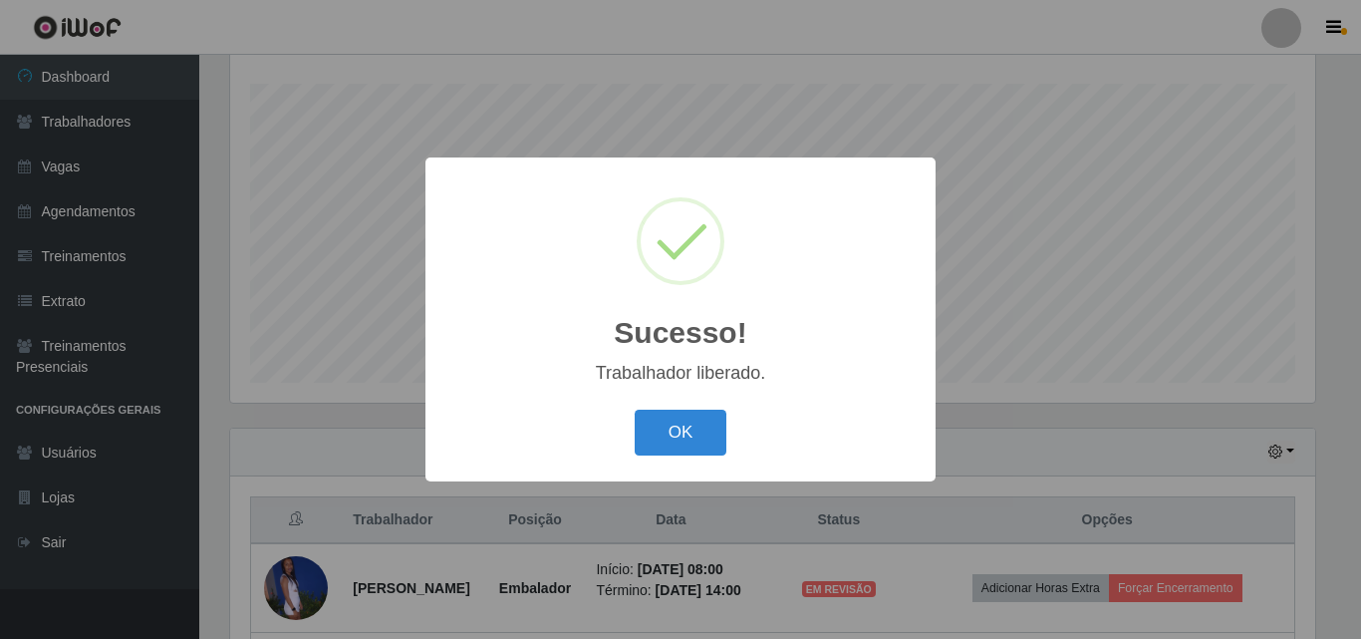
click at [635, 409] on button "OK" at bounding box center [681, 432] width 93 height 47
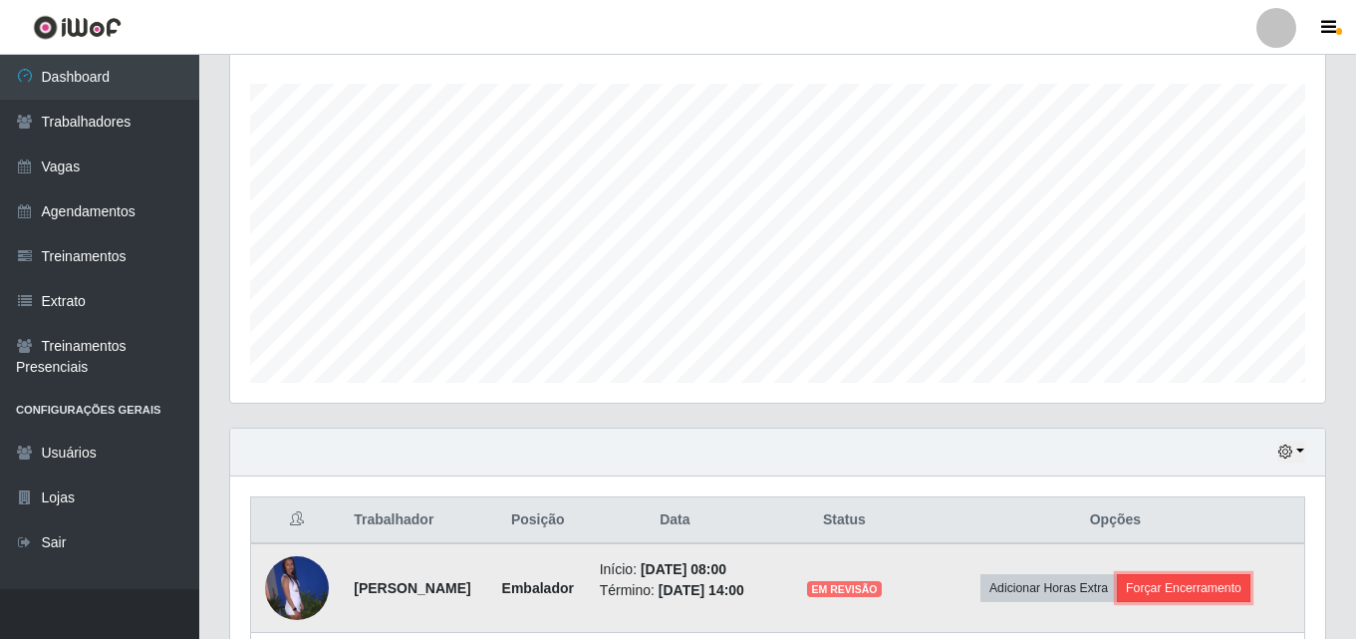
click at [1212, 593] on button "Forçar Encerramento" at bounding box center [1183, 588] width 133 height 28
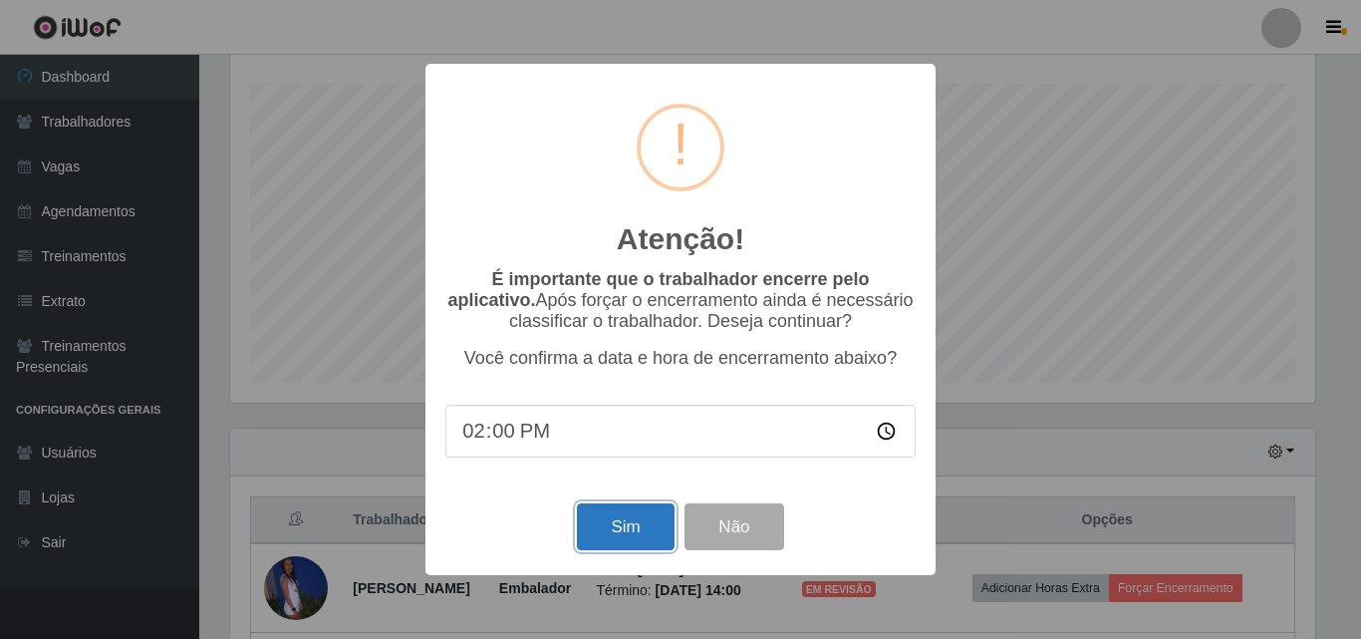
click at [626, 538] on button "Sim" at bounding box center [625, 526] width 97 height 47
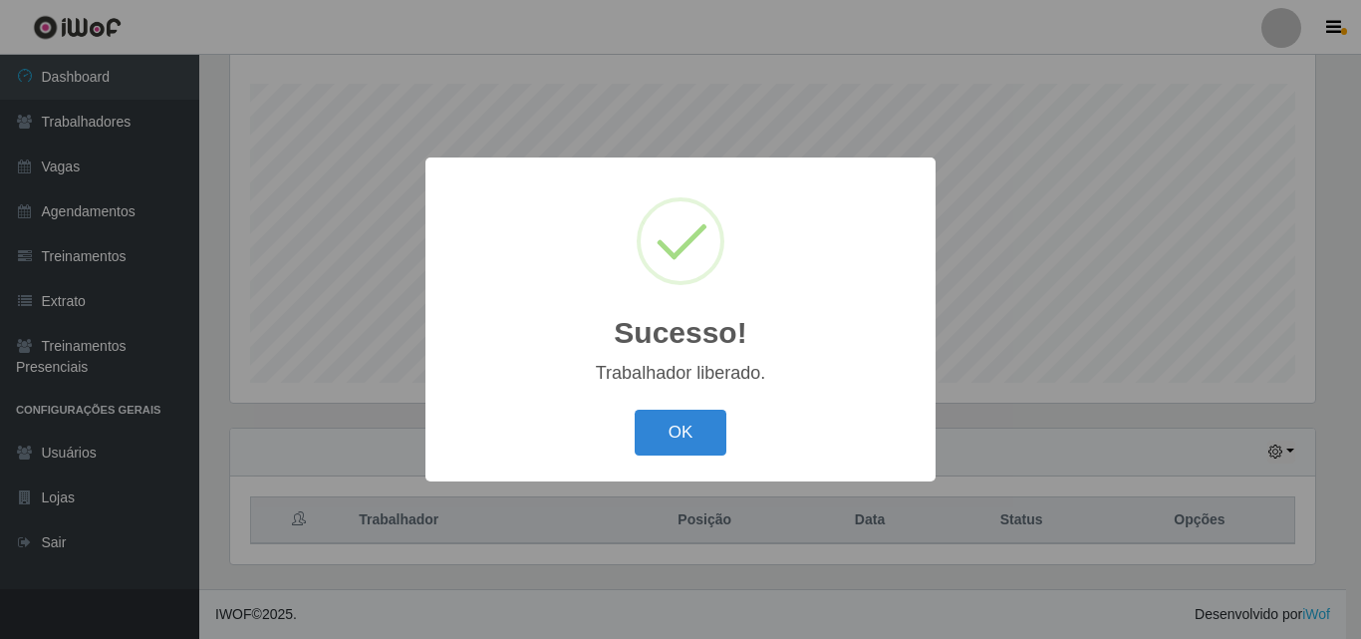
click at [635, 409] on button "OK" at bounding box center [681, 432] width 93 height 47
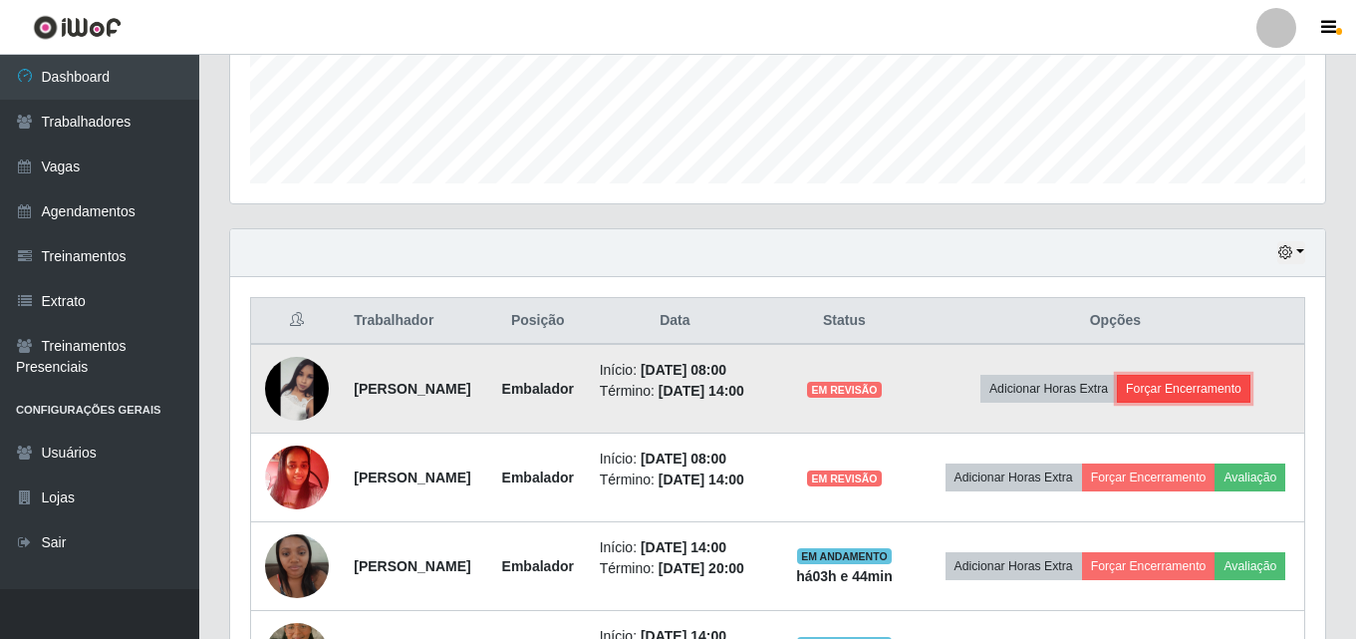
click at [1210, 402] on button "Forçar Encerramento" at bounding box center [1183, 389] width 133 height 28
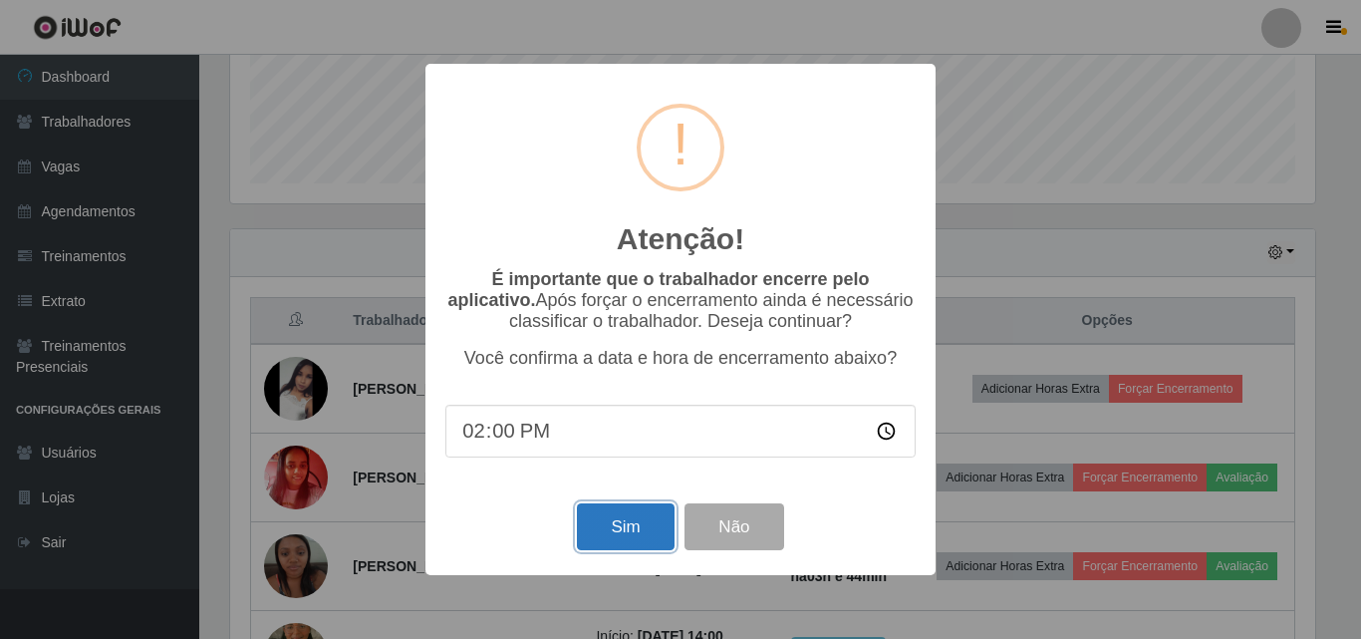
click at [627, 508] on button "Sim" at bounding box center [625, 526] width 97 height 47
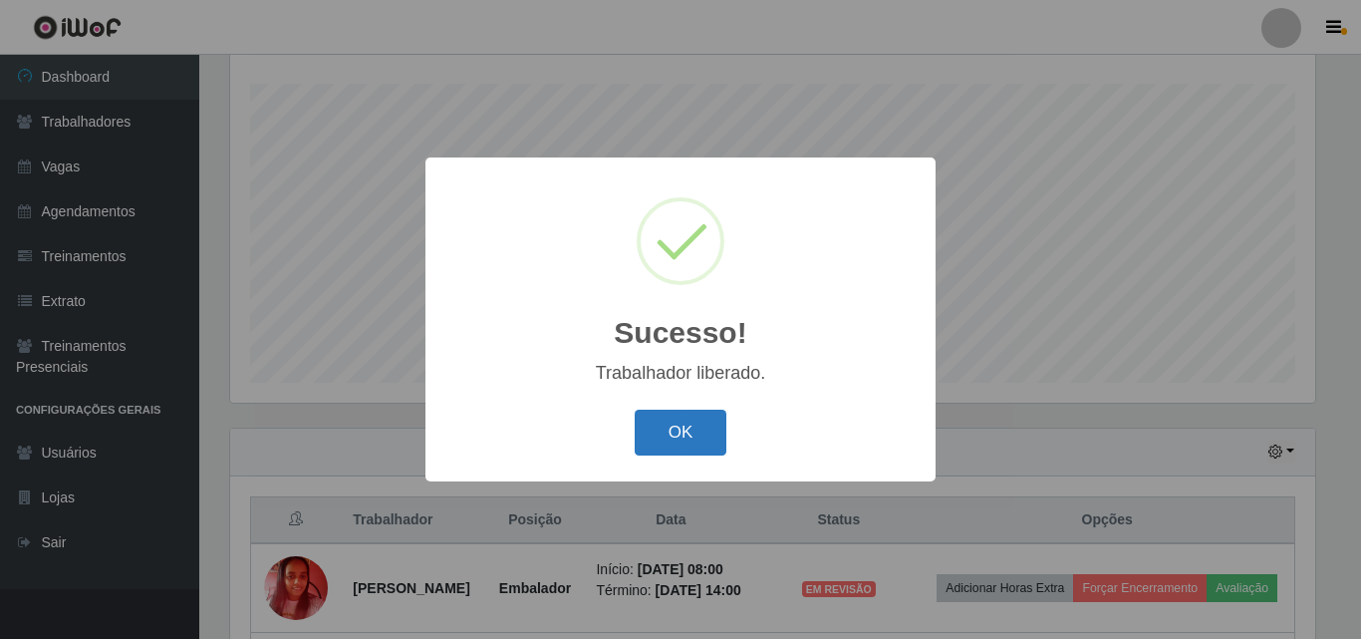
click at [669, 451] on button "OK" at bounding box center [681, 432] width 93 height 47
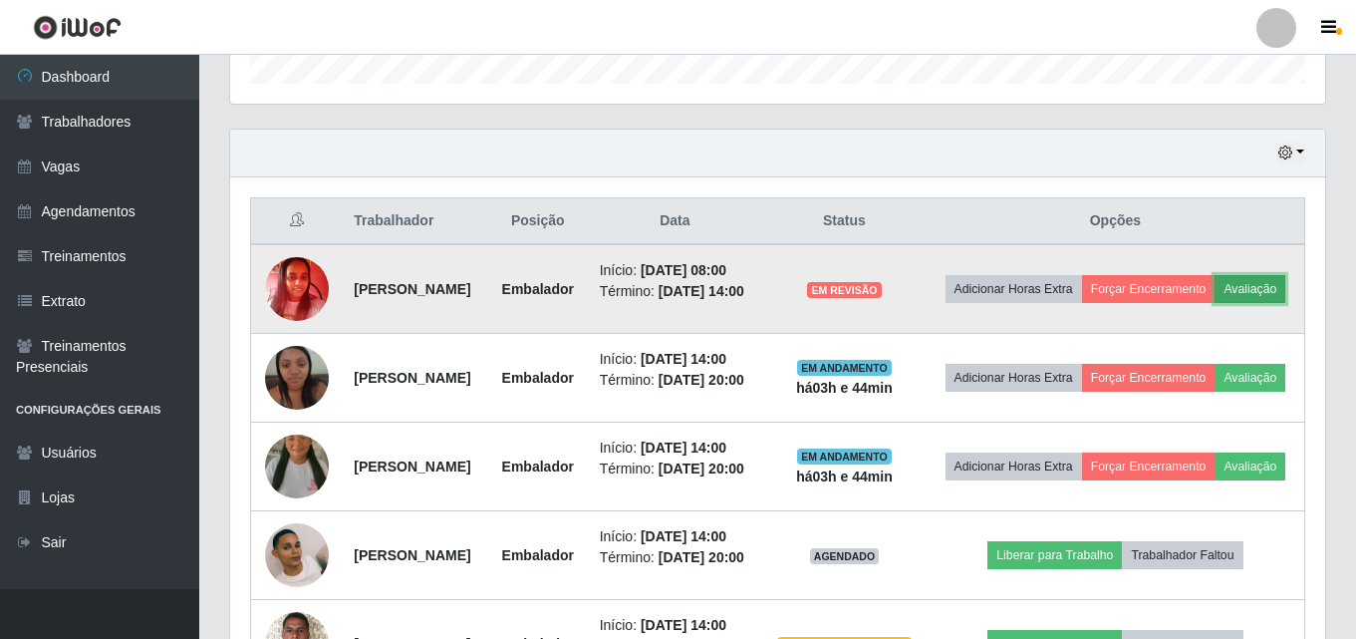
click at [1214, 303] on button "Avaliação" at bounding box center [1249, 289] width 71 height 28
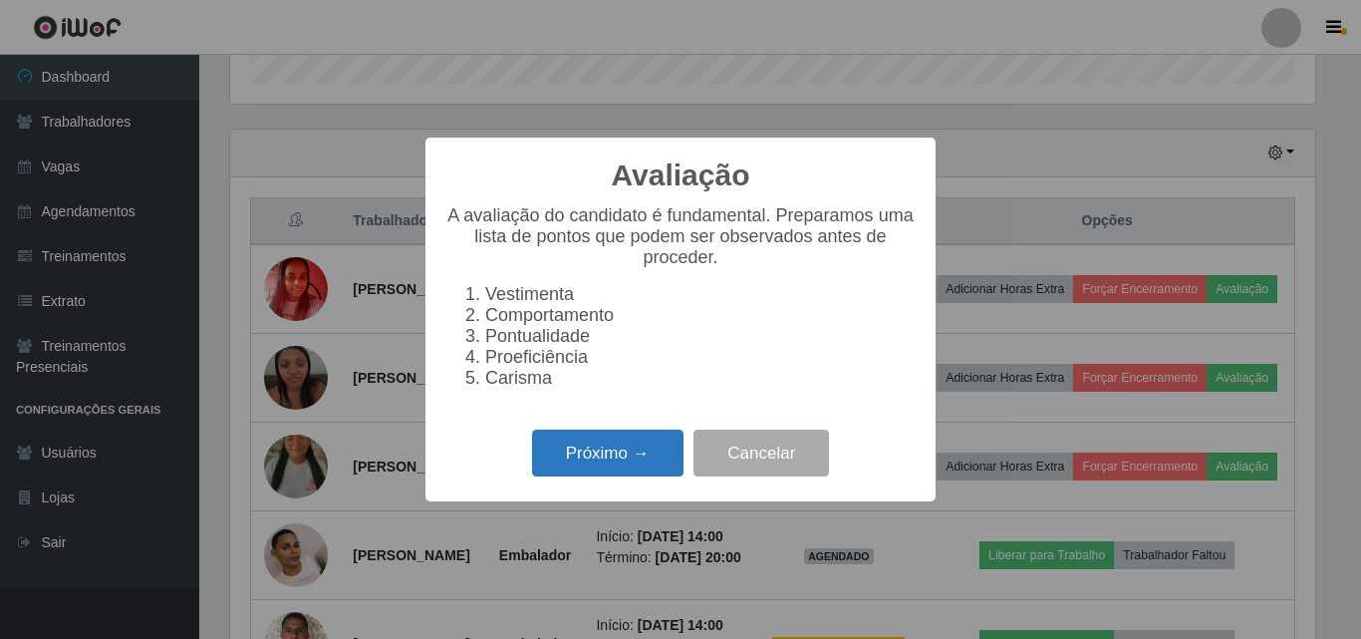
click at [596, 467] on button "Próximo →" at bounding box center [607, 452] width 151 height 47
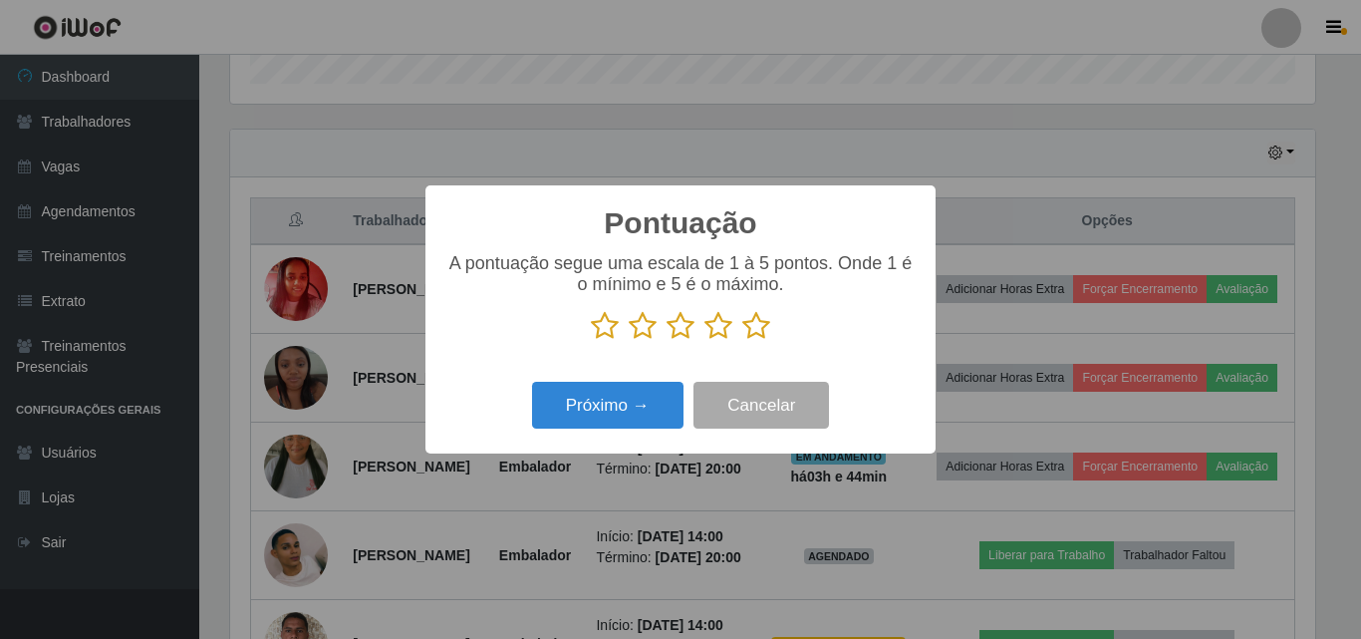
click at [720, 333] on icon at bounding box center [718, 326] width 28 height 30
click at [704, 341] on input "radio" at bounding box center [704, 341] width 0 height 0
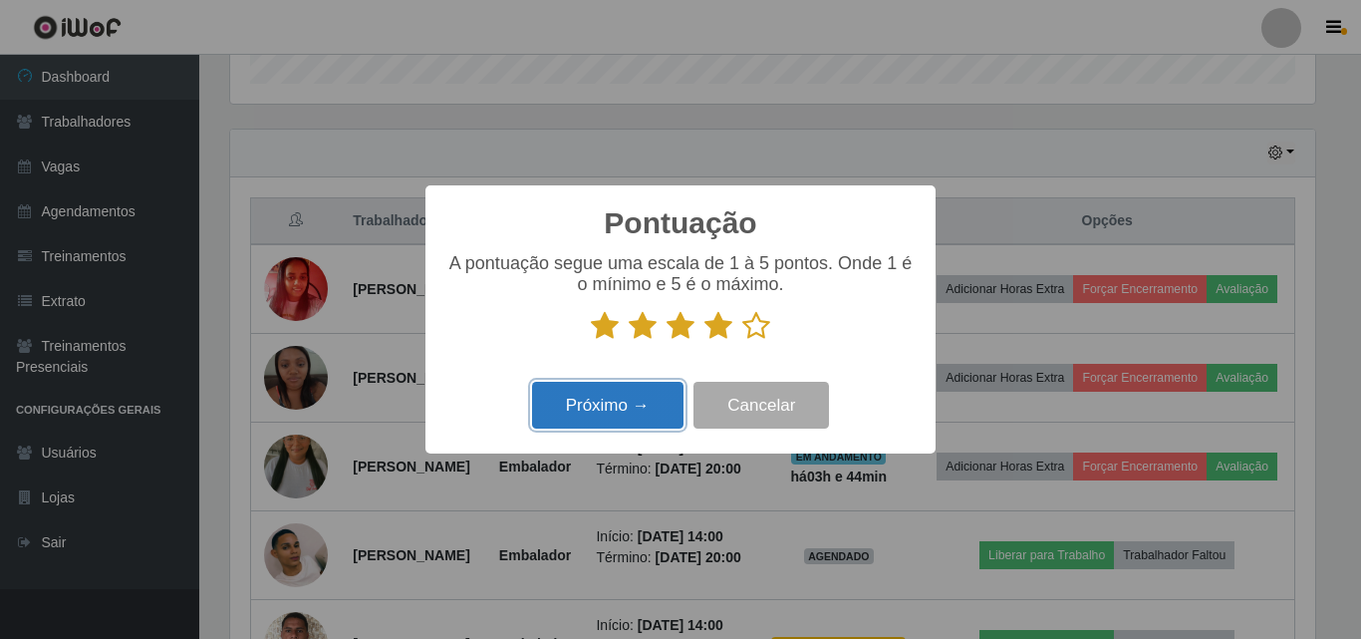
click at [613, 399] on button "Próximo →" at bounding box center [607, 405] width 151 height 47
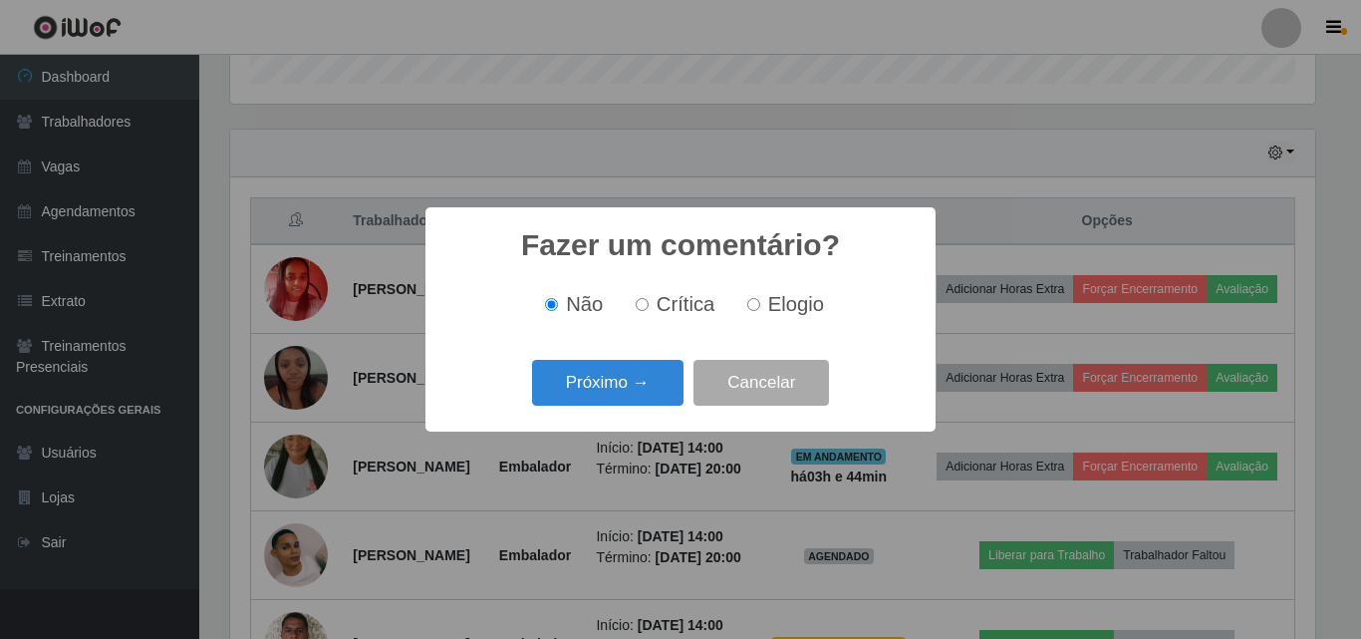
click at [613, 399] on button "Próximo →" at bounding box center [607, 383] width 151 height 47
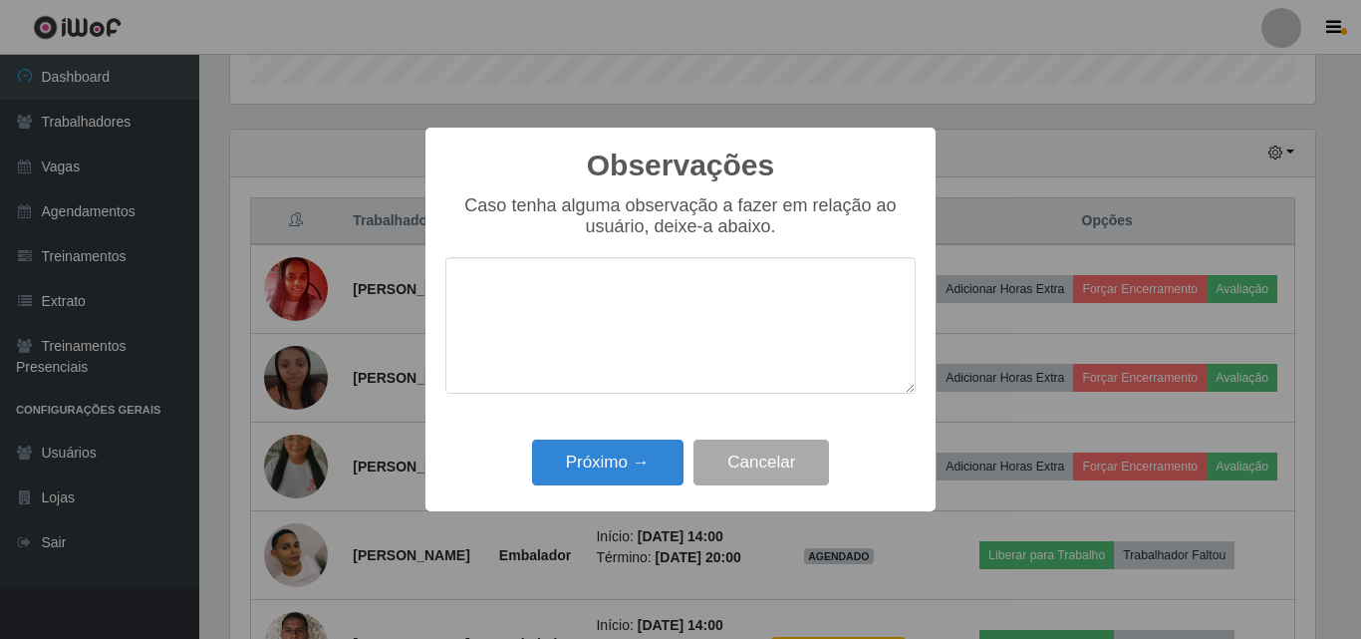
click at [604, 427] on div "Observações × Caso tenha alguma observação a fazer em relação ao usuário, deixe…" at bounding box center [680, 320] width 510 height 384
click at [630, 471] on button "Próximo →" at bounding box center [607, 462] width 151 height 47
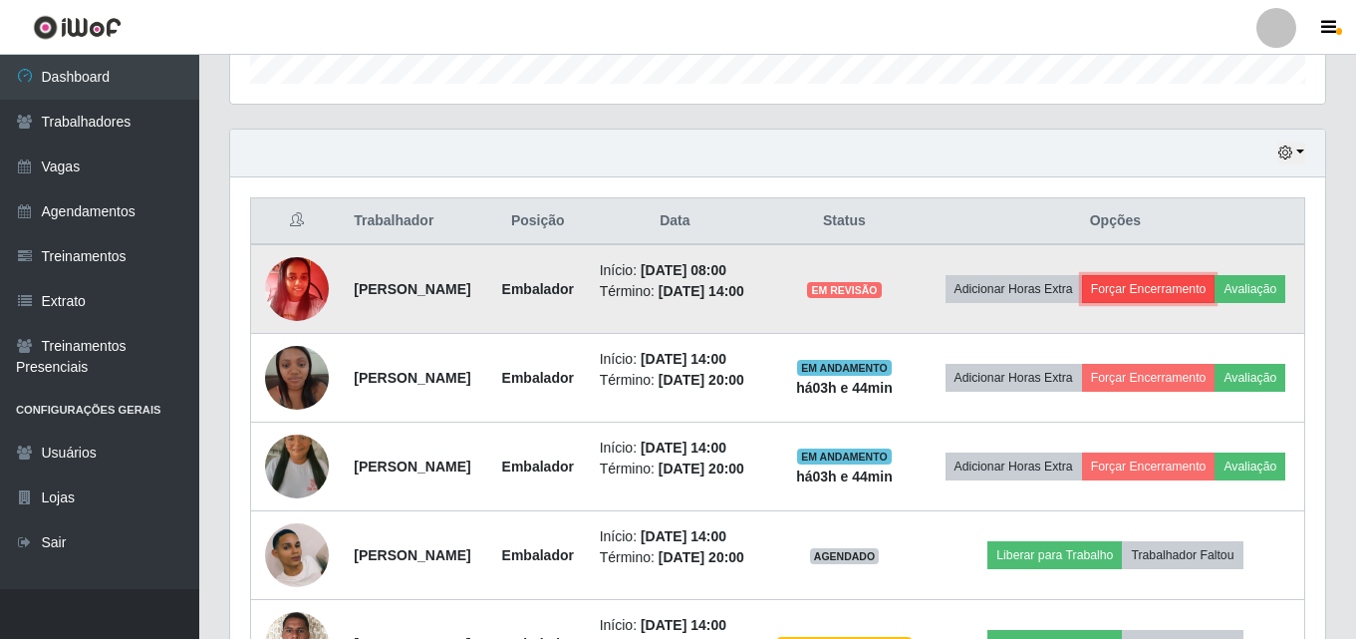
click at [1184, 288] on button "Forçar Encerramento" at bounding box center [1148, 289] width 133 height 28
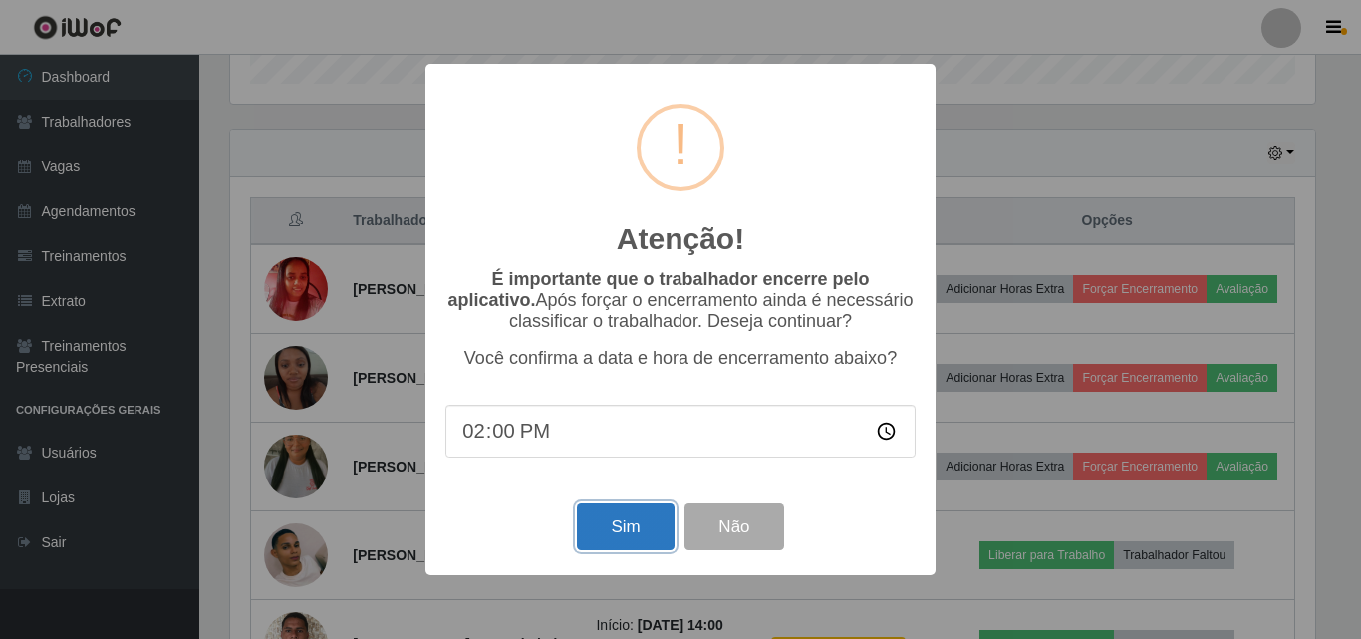
click at [619, 523] on button "Sim" at bounding box center [625, 526] width 97 height 47
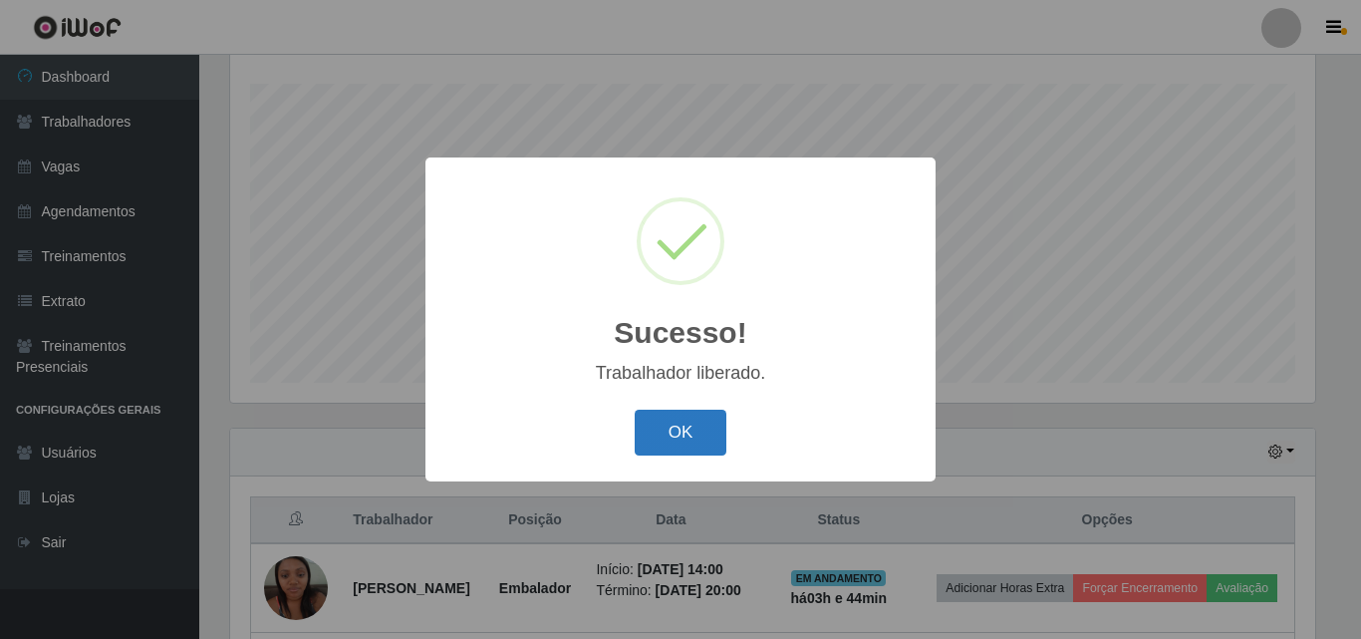
click at [715, 439] on button "OK" at bounding box center [681, 432] width 93 height 47
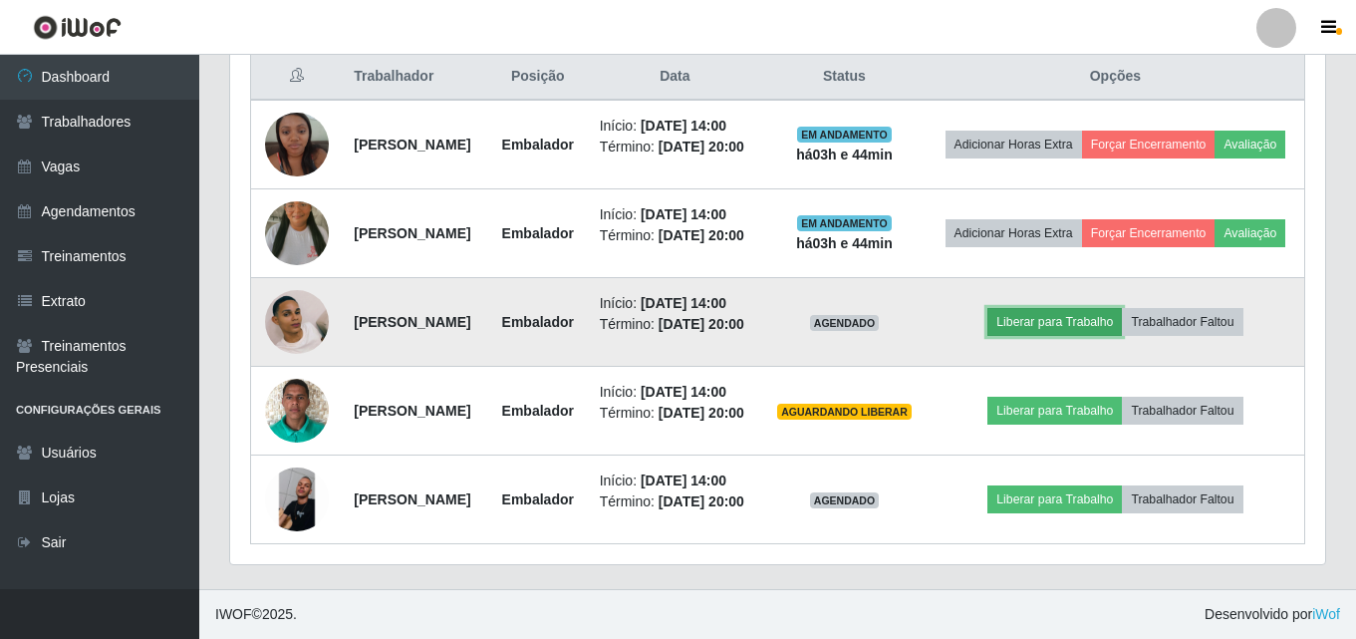
click at [1065, 308] on button "Liberar para Trabalho" at bounding box center [1054, 322] width 134 height 28
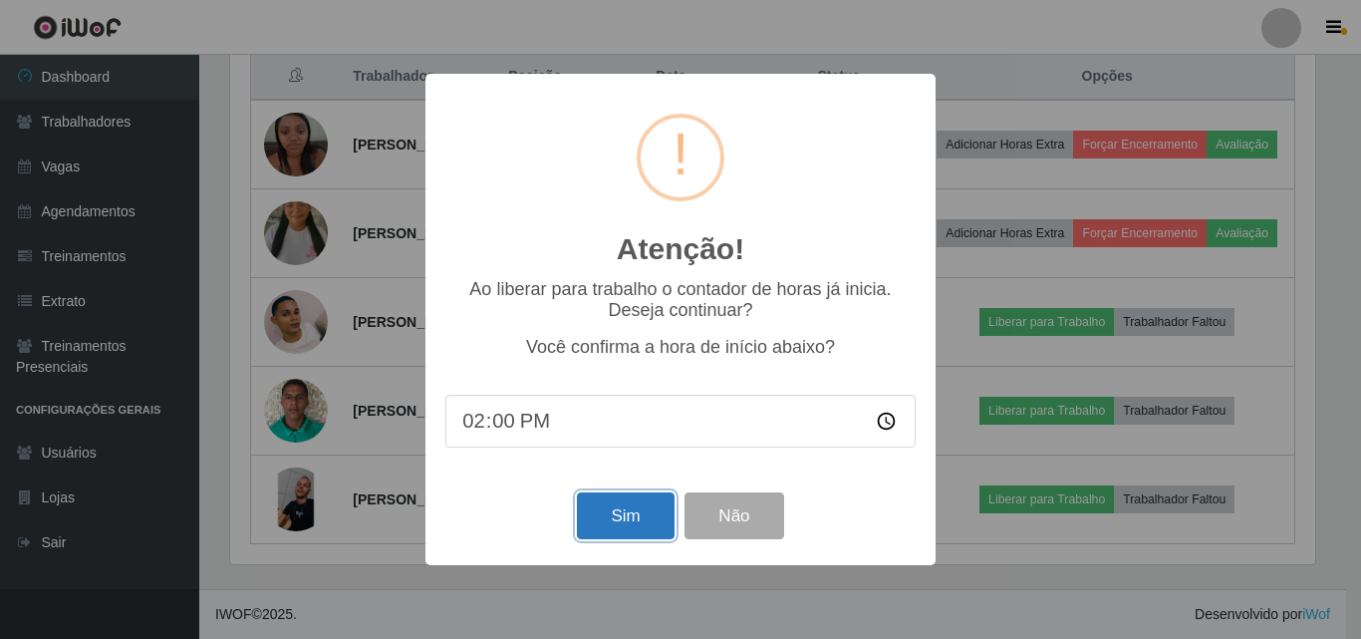
click at [638, 504] on button "Sim" at bounding box center [625, 515] width 97 height 47
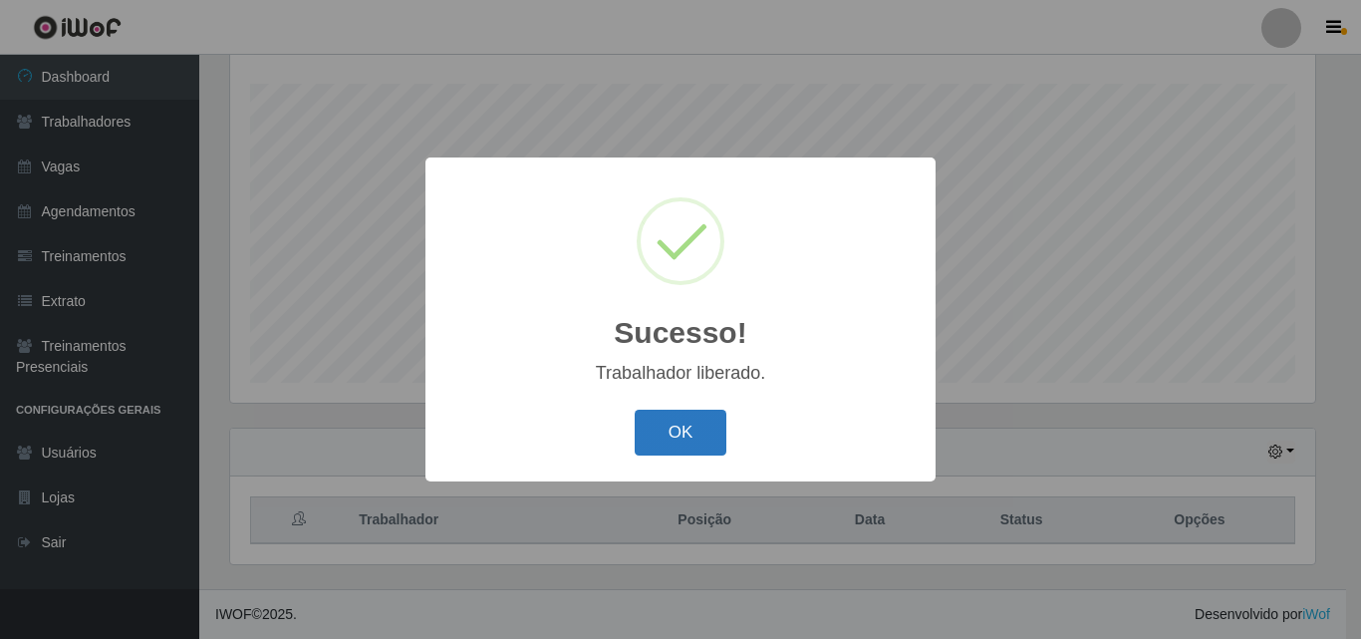
click at [670, 438] on button "OK" at bounding box center [681, 432] width 93 height 47
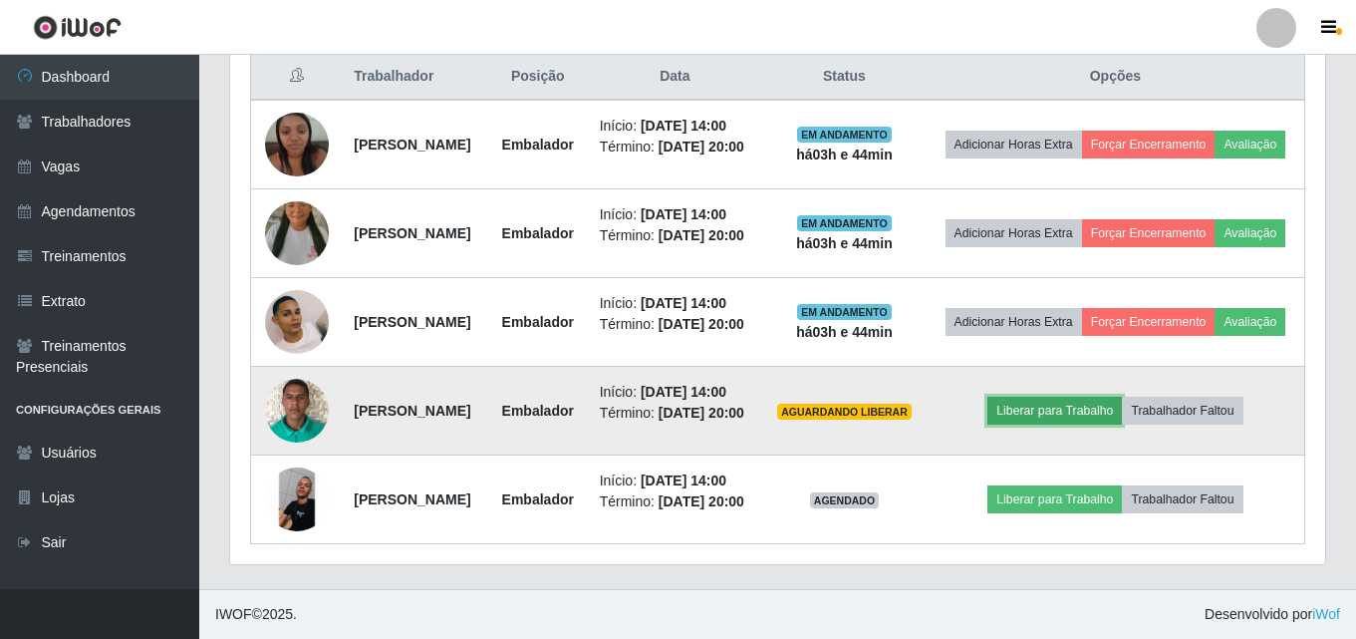
click at [1101, 396] on button "Liberar para Trabalho" at bounding box center [1054, 410] width 134 height 28
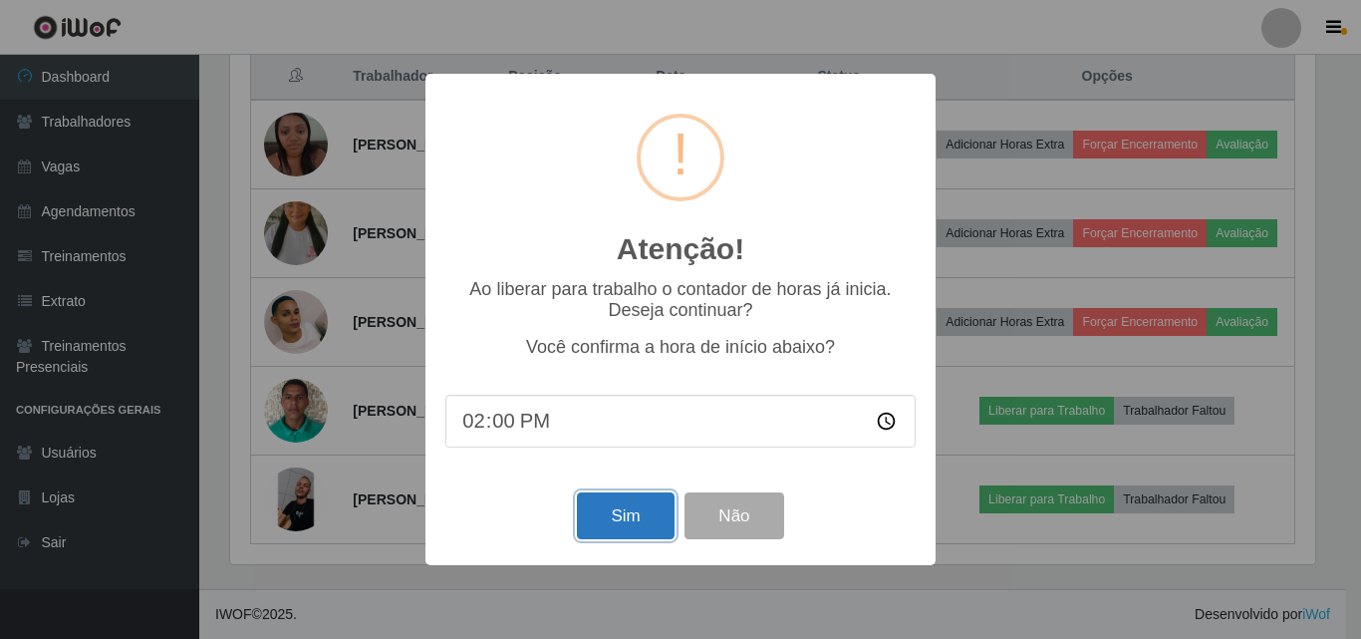
click at [618, 503] on button "Sim" at bounding box center [625, 515] width 97 height 47
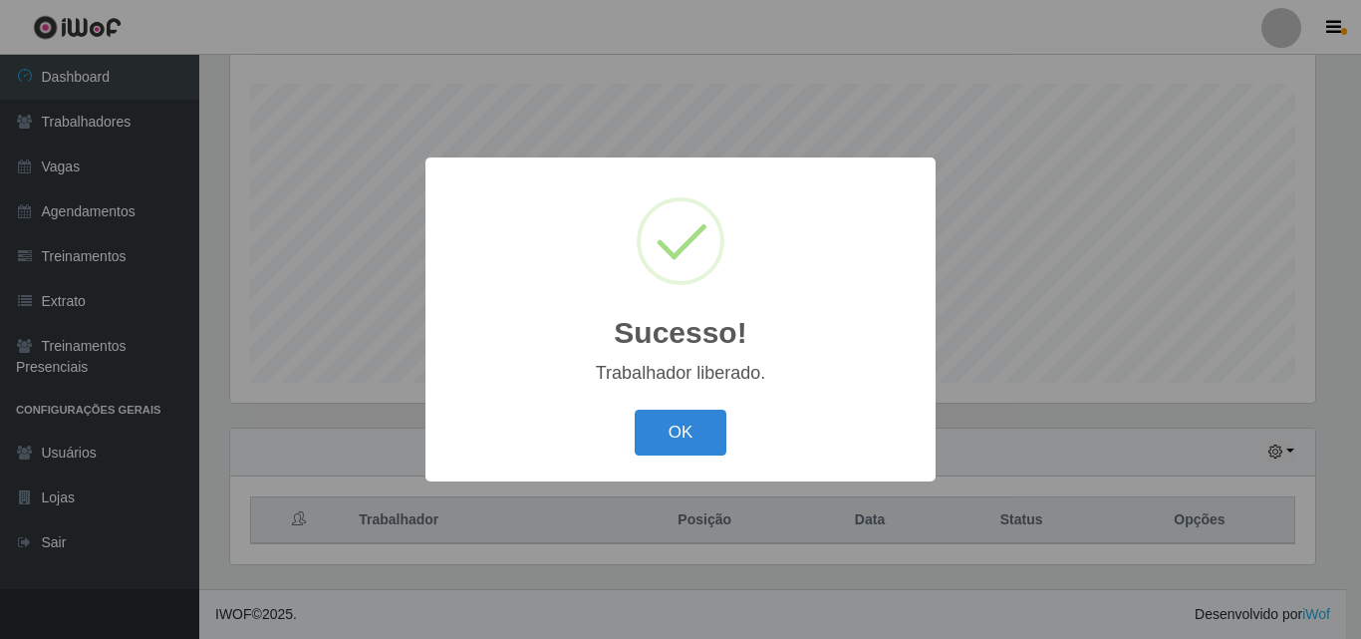
click at [635, 409] on button "OK" at bounding box center [681, 432] width 93 height 47
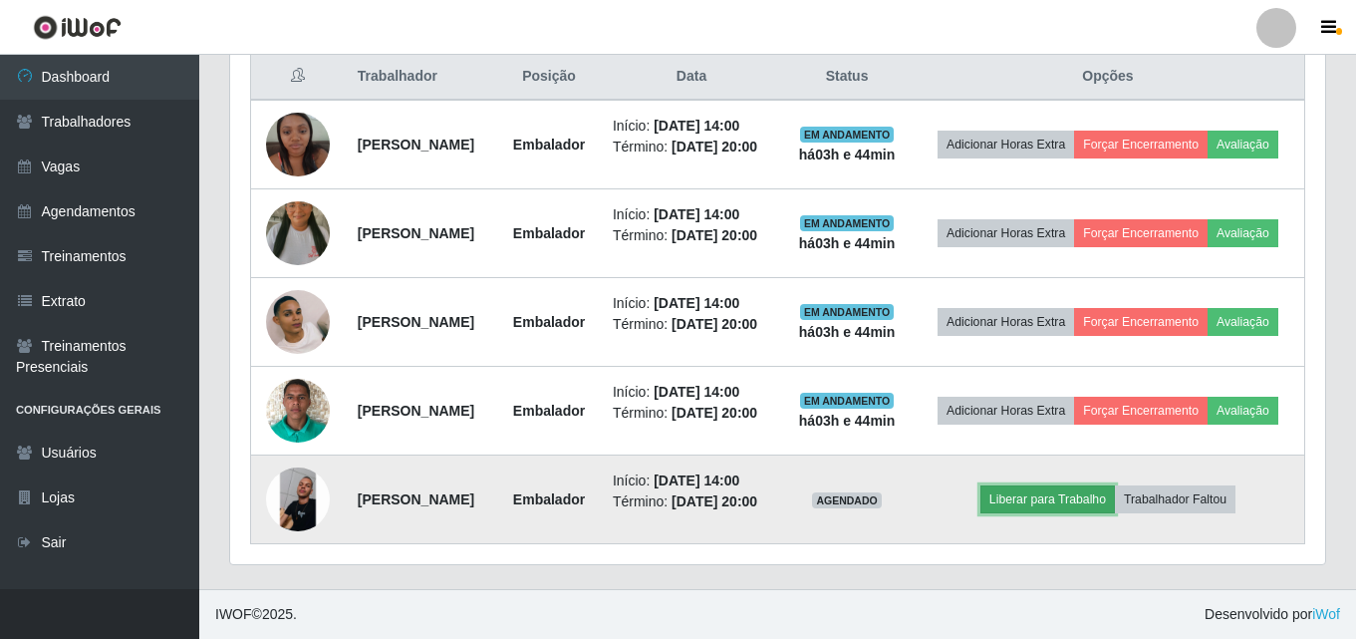
click at [1030, 513] on button "Liberar para Trabalho" at bounding box center [1047, 499] width 134 height 28
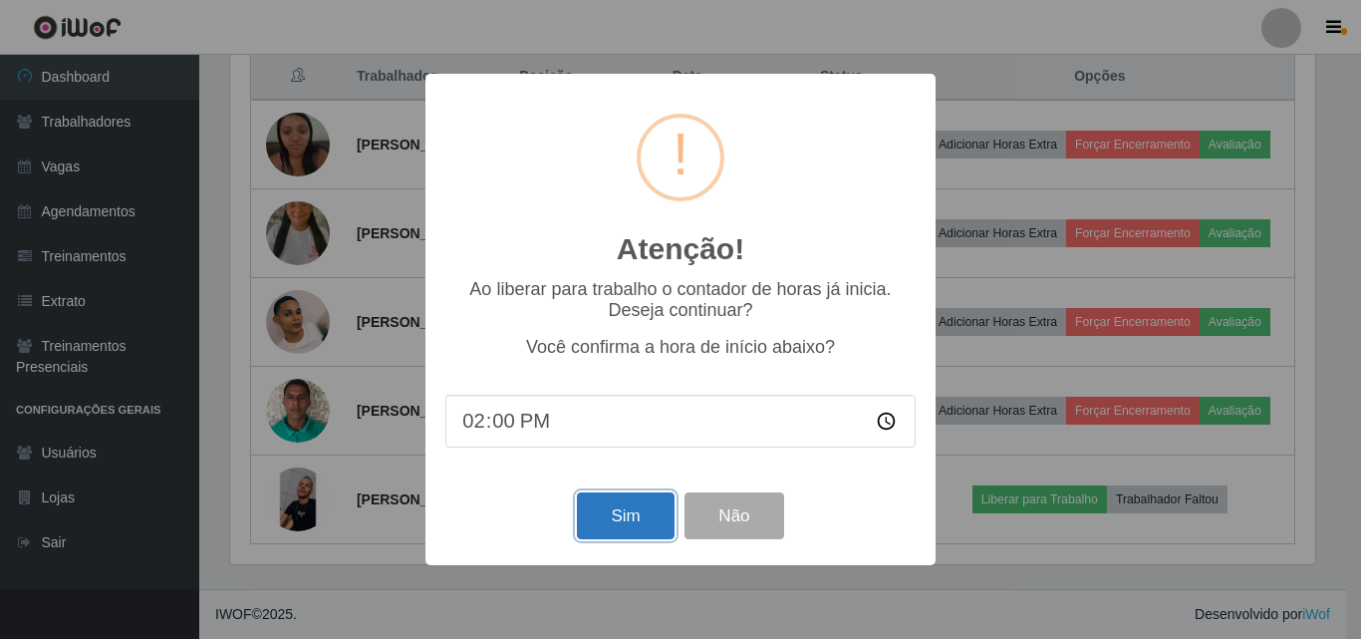
click at [638, 530] on button "Sim" at bounding box center [625, 515] width 97 height 47
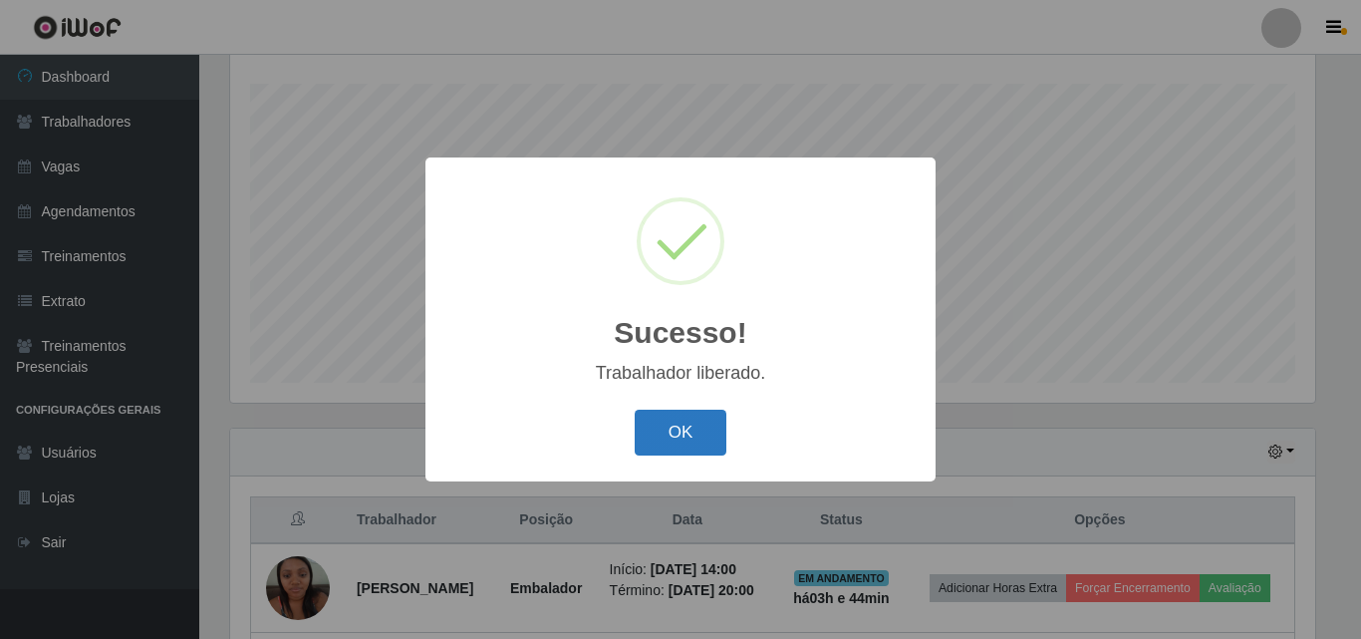
click at [662, 438] on button "OK" at bounding box center [681, 432] width 93 height 47
